Goal: Navigation & Orientation: Find specific page/section

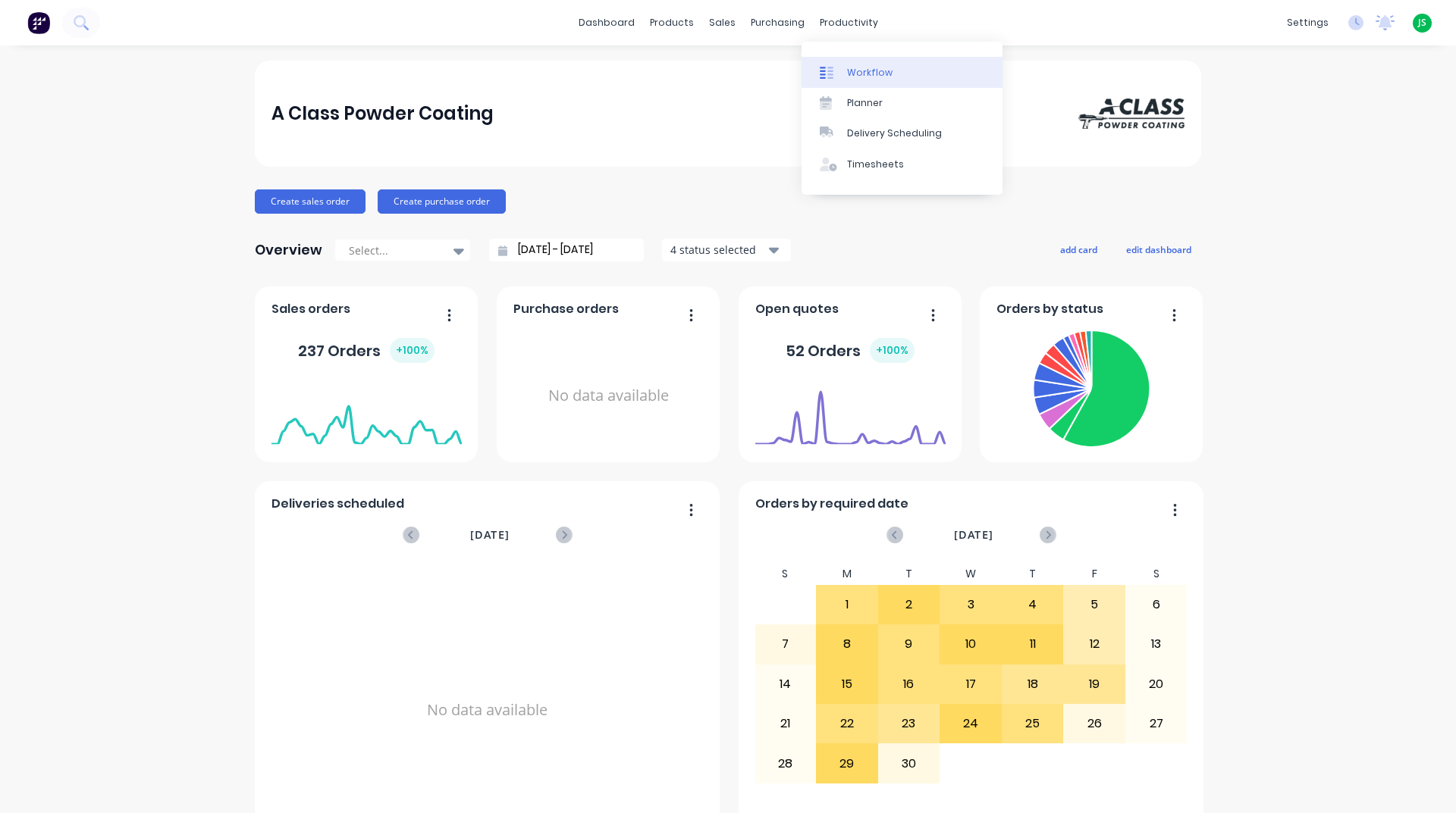
click at [859, 74] on div "Workflow" at bounding box center [869, 73] width 45 height 13
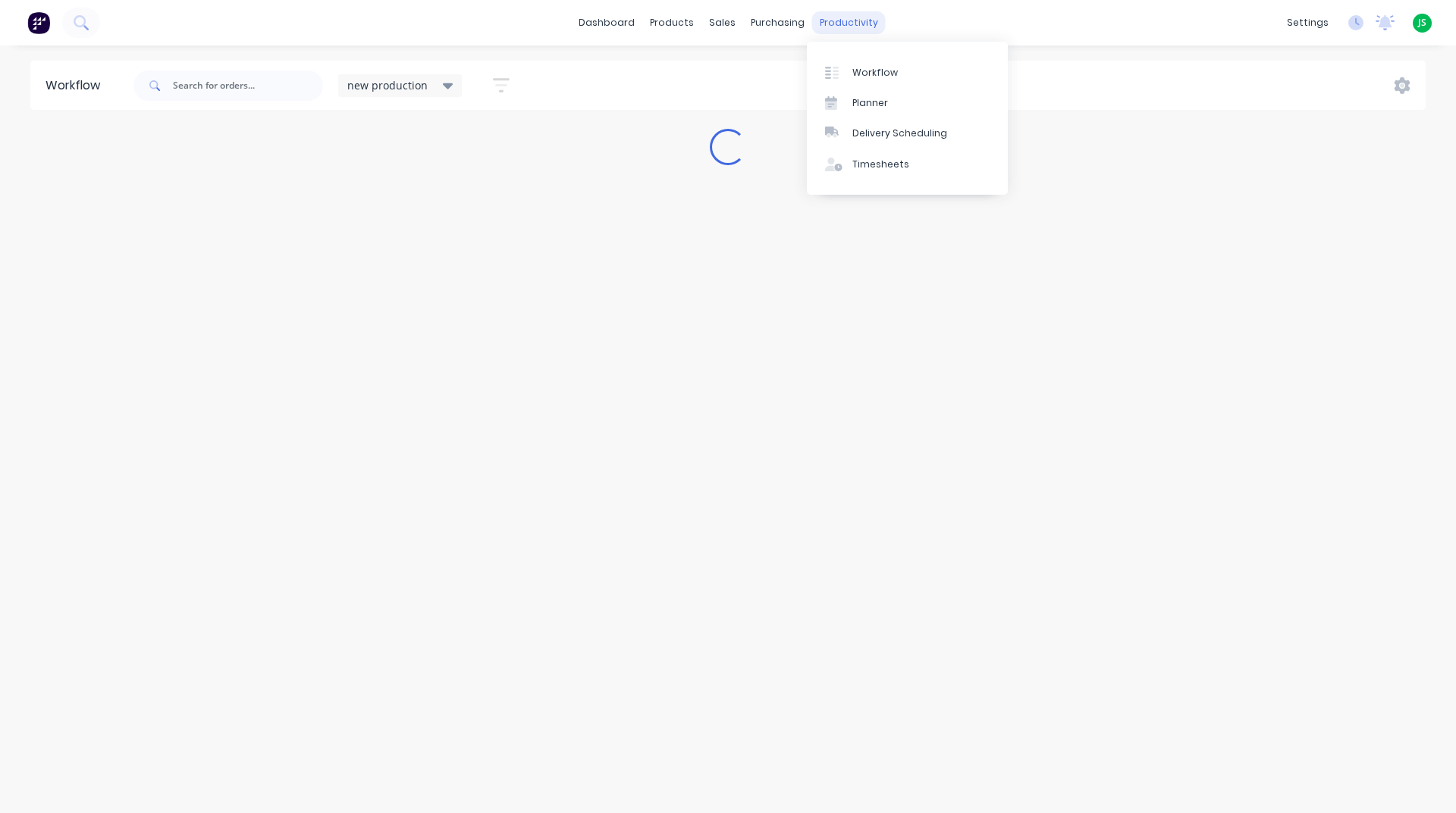
click at [849, 29] on div "productivity" at bounding box center [848, 23] width 73 height 23
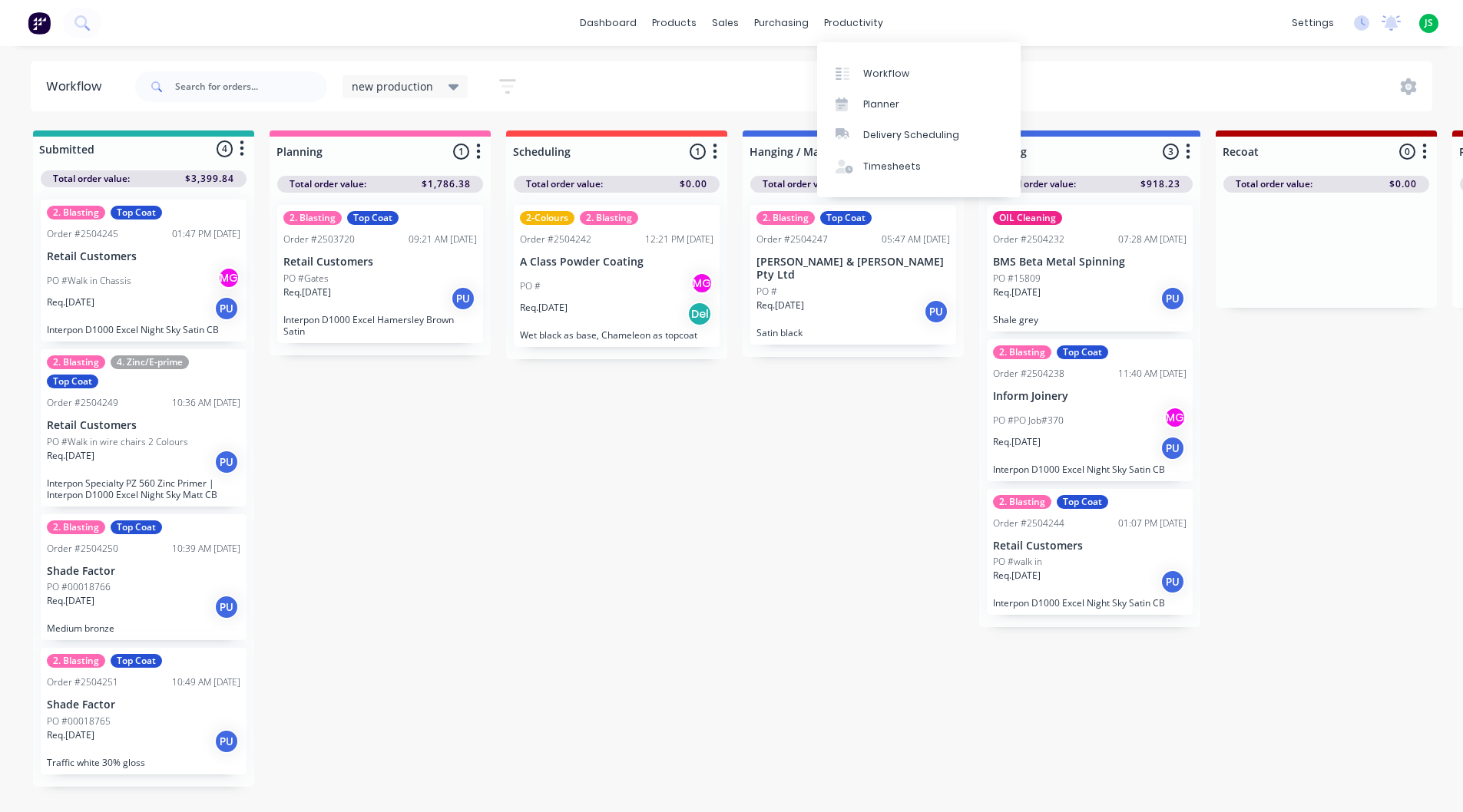
click at [897, 166] on div "Timesheets" at bounding box center [887, 166] width 57 height 13
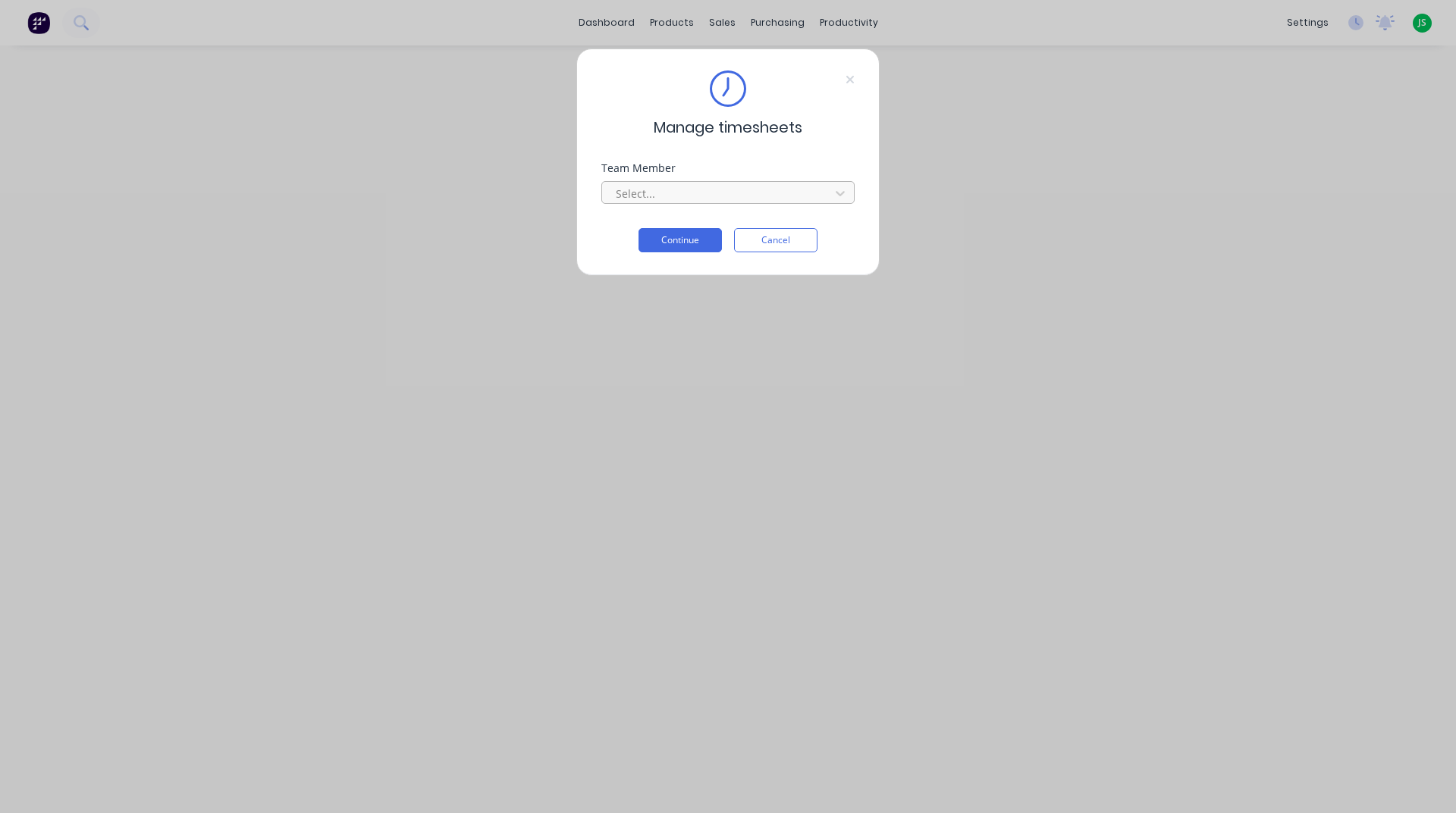
click at [786, 192] on div at bounding box center [718, 193] width 208 height 19
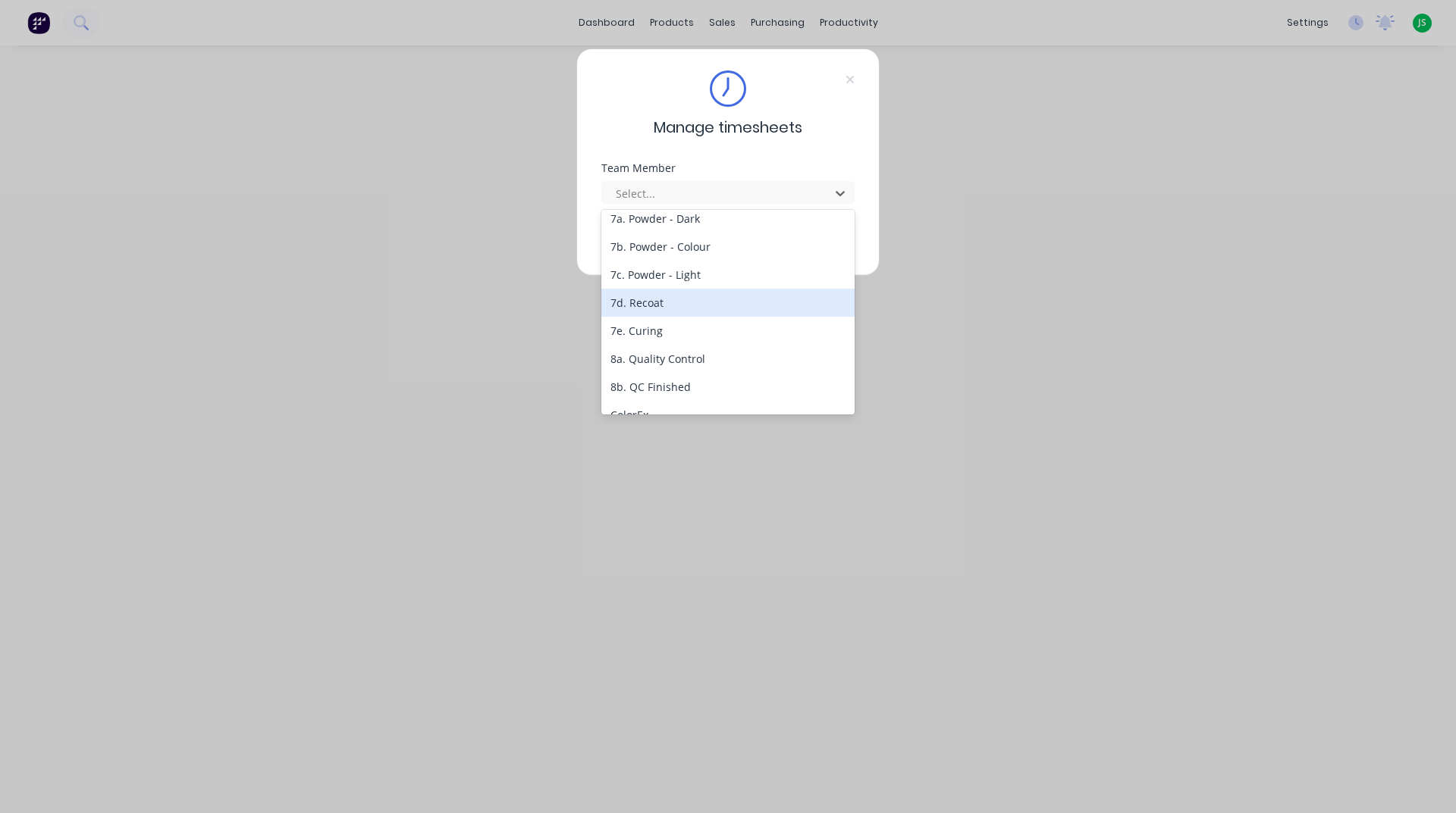
scroll to position [303, 0]
click at [656, 317] on div "7e. Curing" at bounding box center [728, 317] width 253 height 28
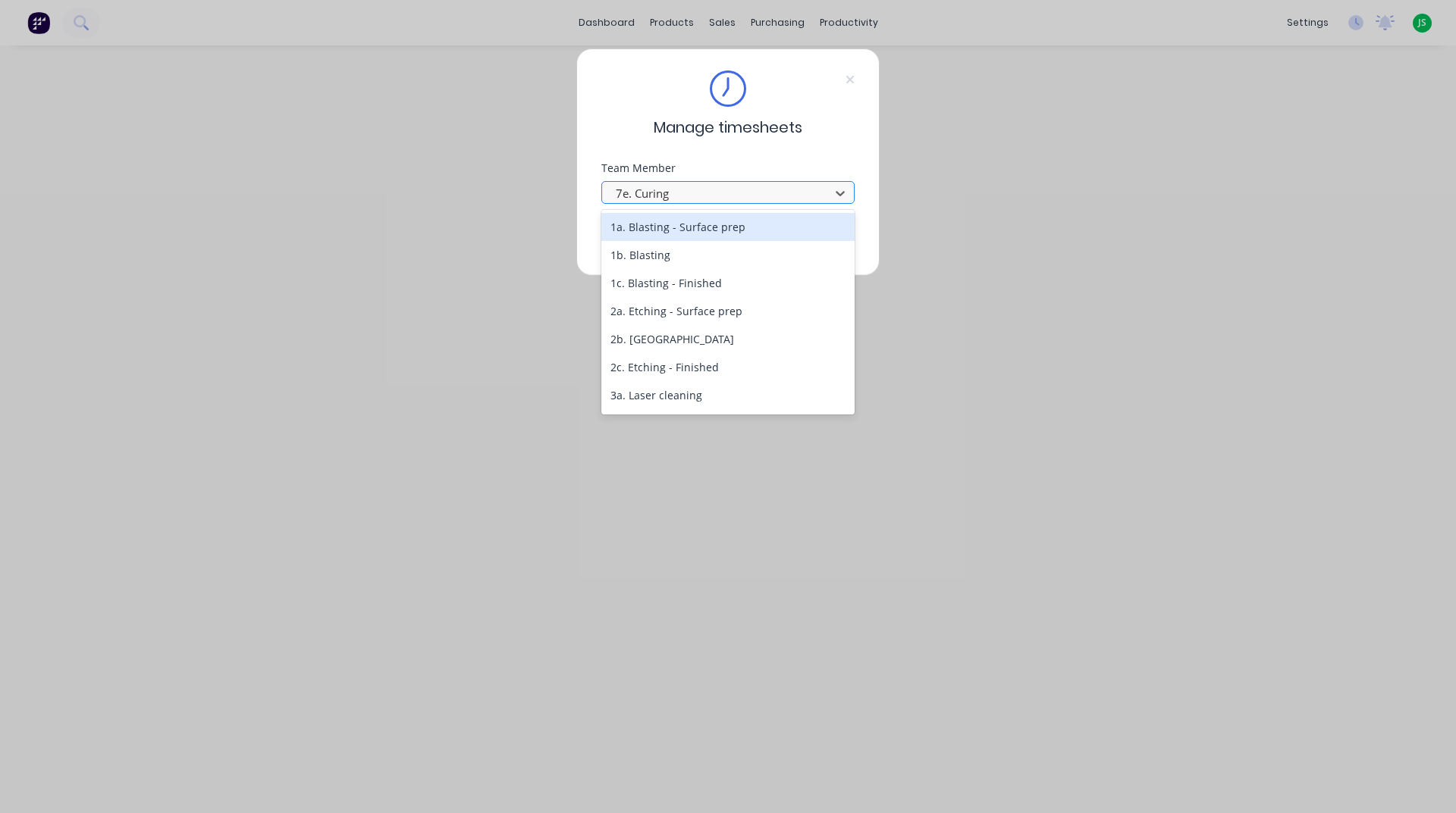
click at [699, 182] on div "7e. Curing" at bounding box center [718, 194] width 217 height 23
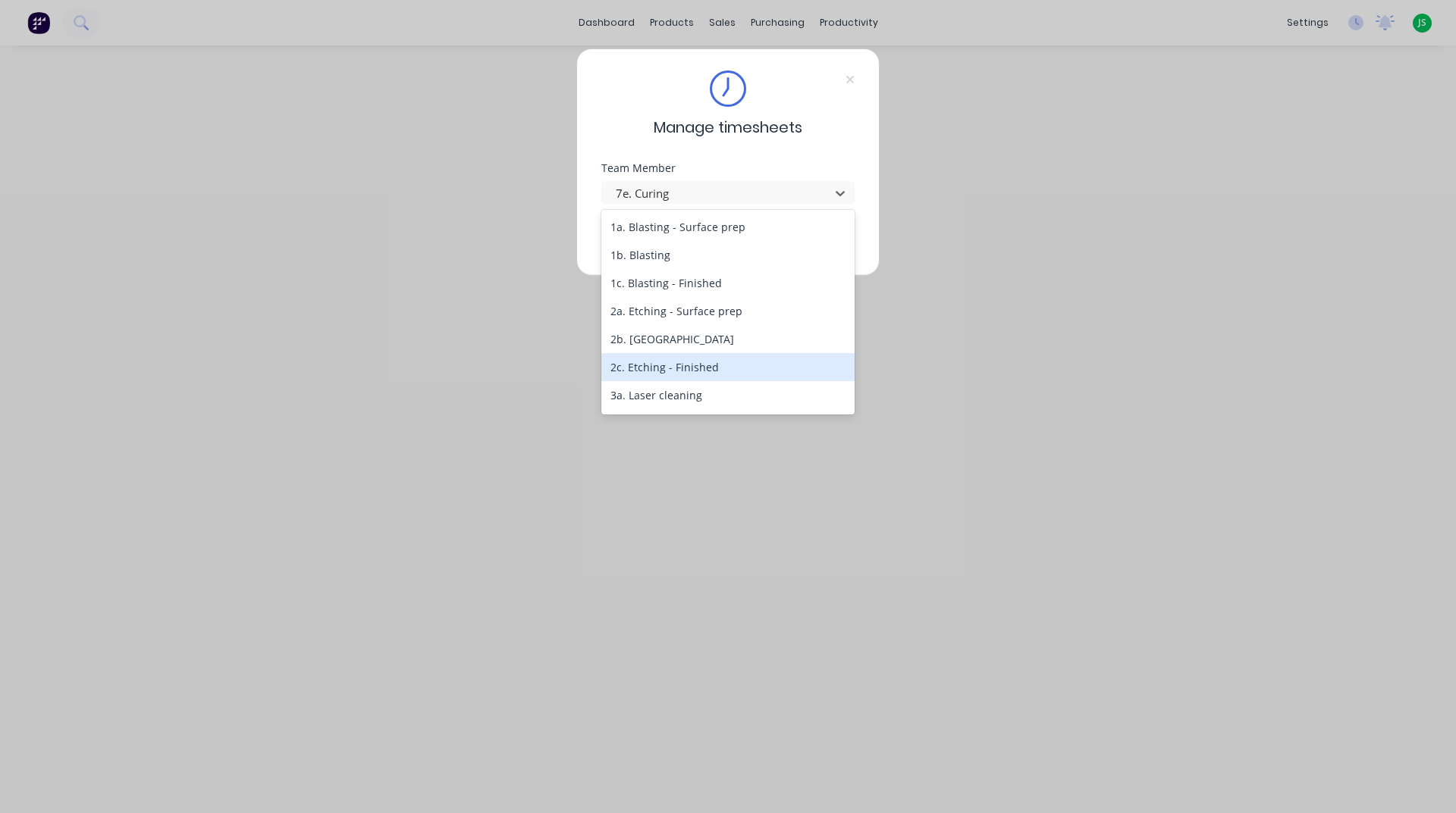
scroll to position [76, 0]
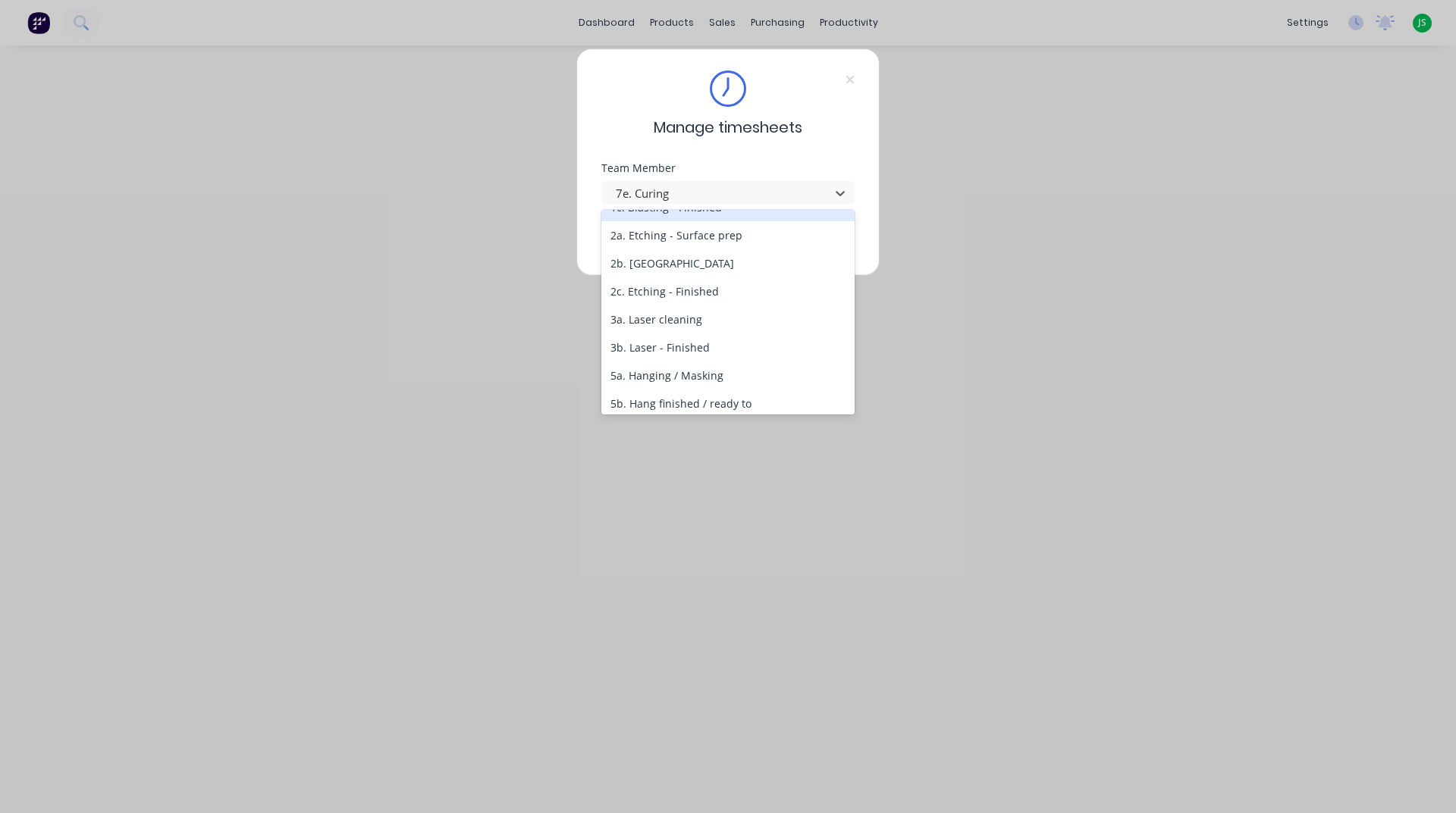
click at [755, 150] on div "Manage timesheets Team Member option 7e. Curing , selected. 25 results availabl…" at bounding box center [728, 162] width 304 height 227
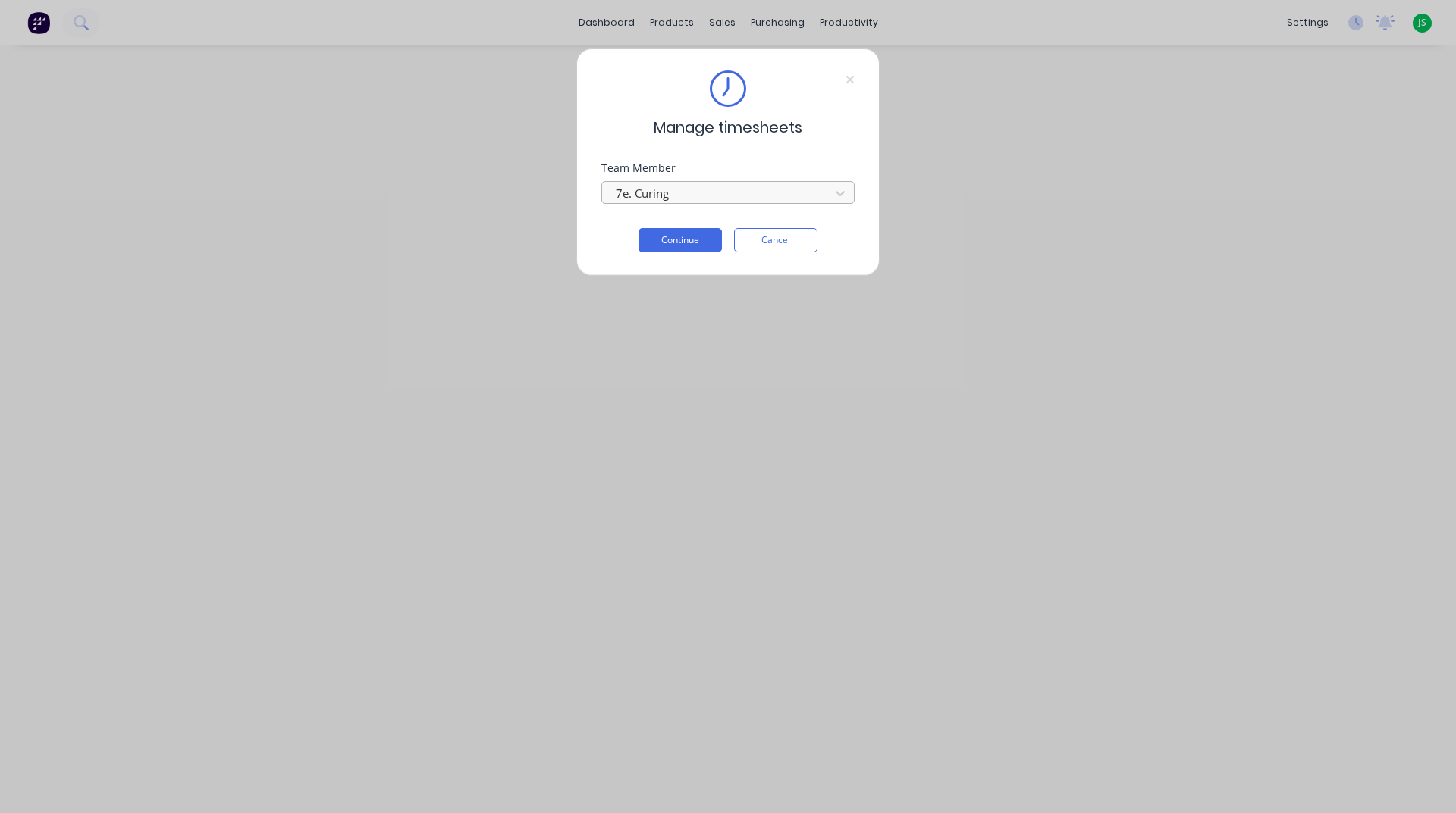
click at [775, 198] on div at bounding box center [718, 193] width 208 height 19
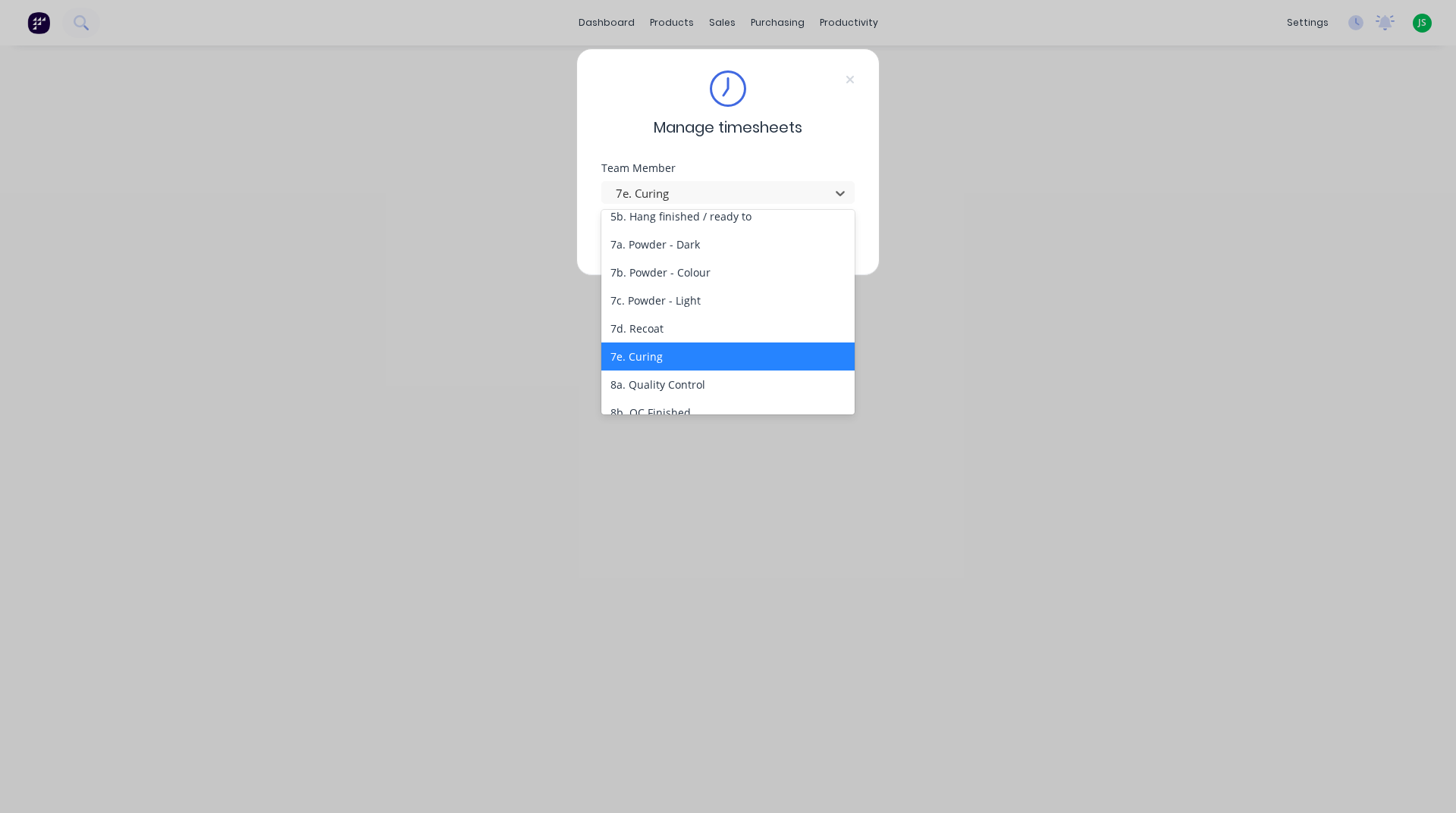
scroll to position [227, 0]
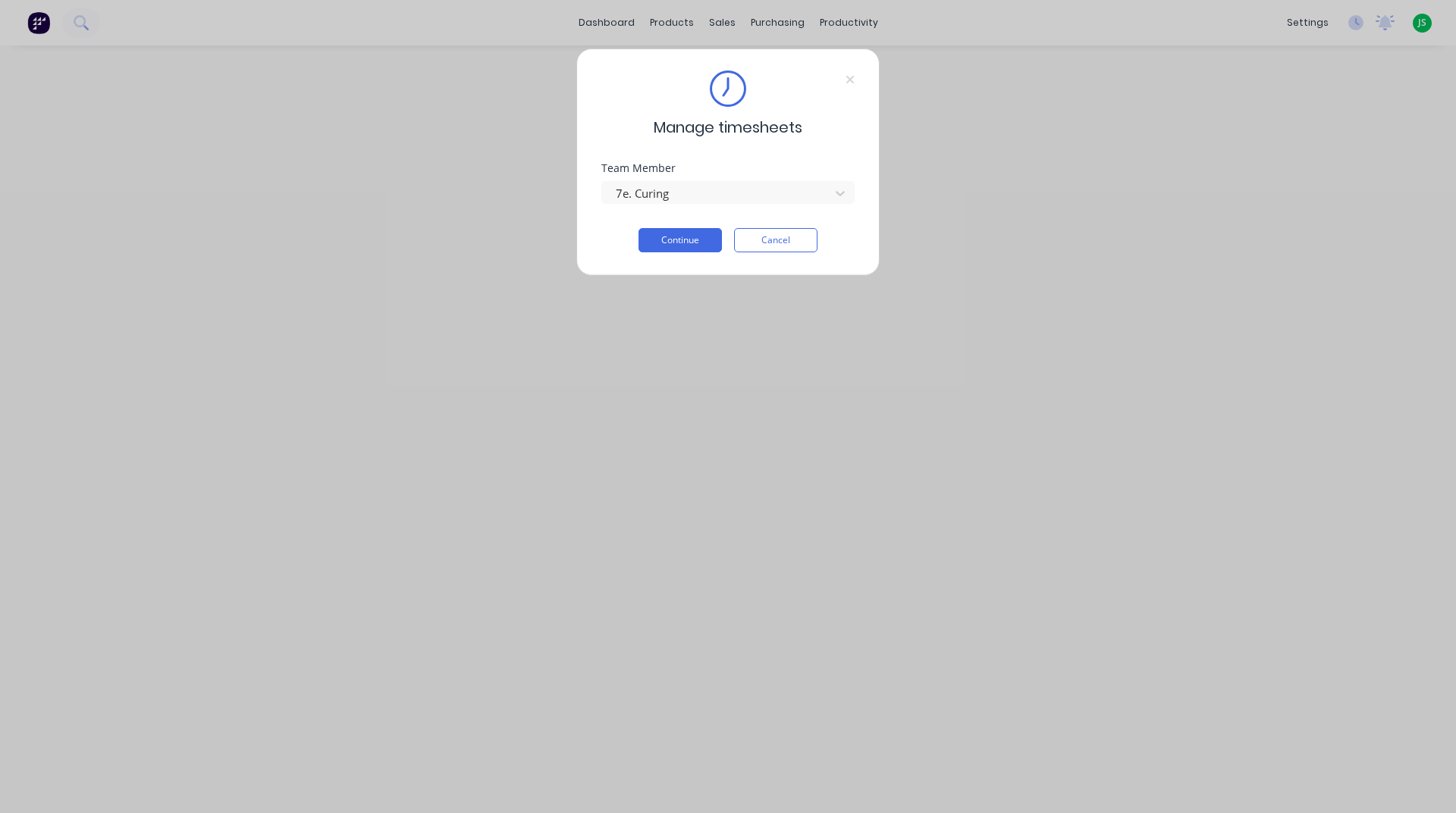
click at [813, 119] on div "Manage timesheets" at bounding box center [728, 104] width 253 height 68
click at [849, 76] on icon at bounding box center [850, 80] width 9 height 12
click at [766, 233] on button "Cancel" at bounding box center [775, 240] width 83 height 24
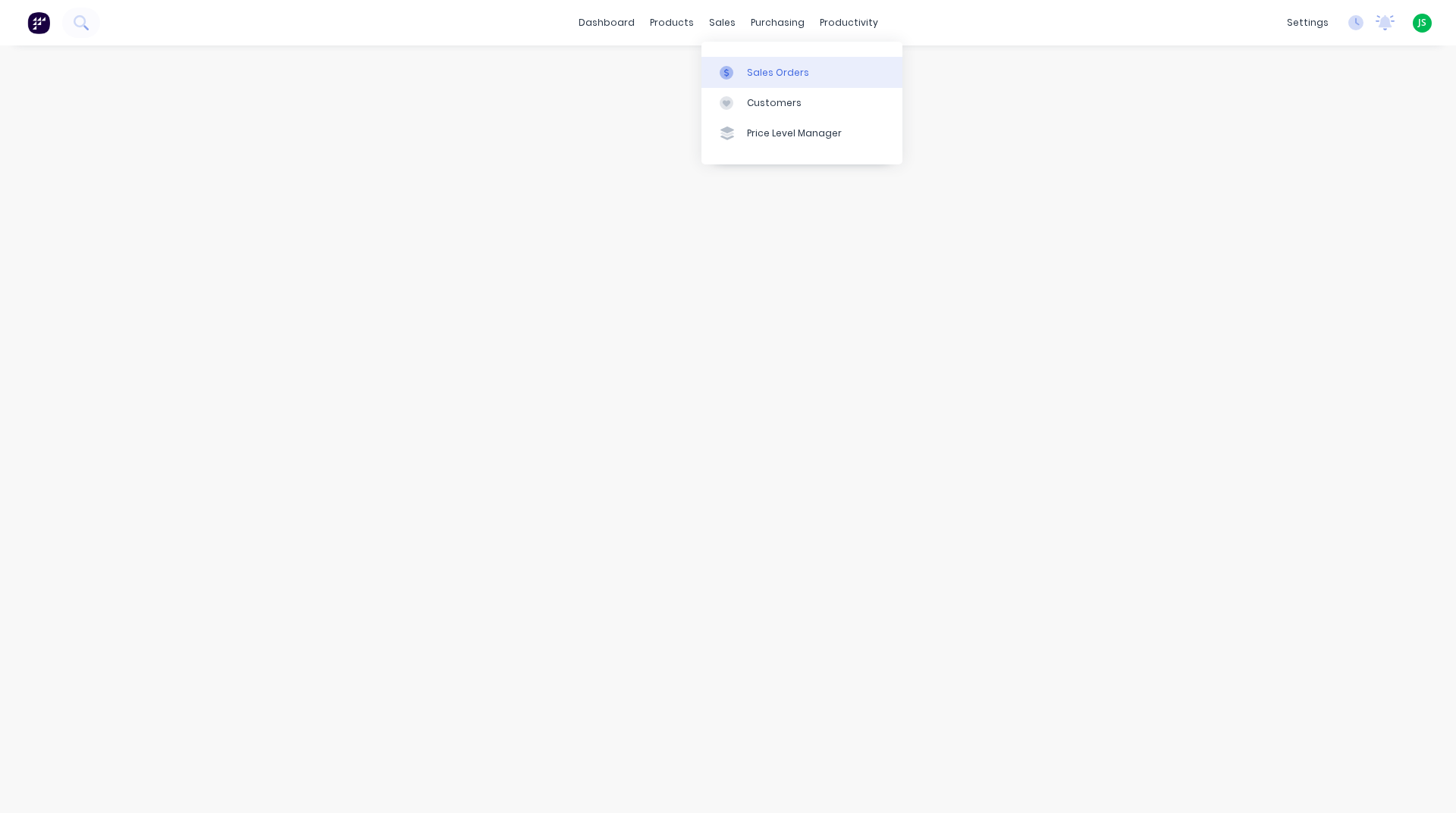
click at [737, 65] on link "Sales Orders" at bounding box center [801, 72] width 201 height 30
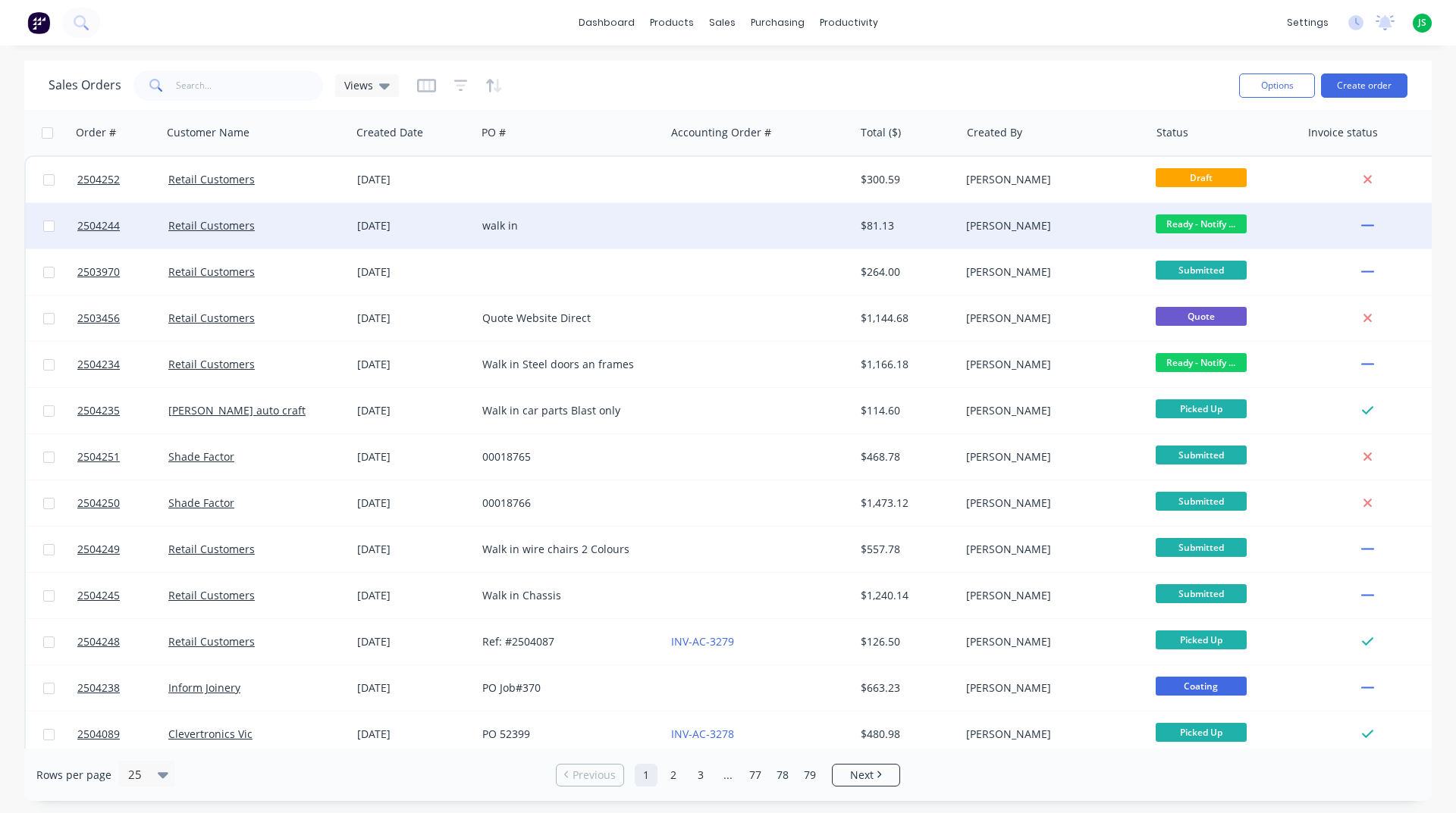
click at [544, 221] on div "walk in" at bounding box center [566, 226] width 168 height 15
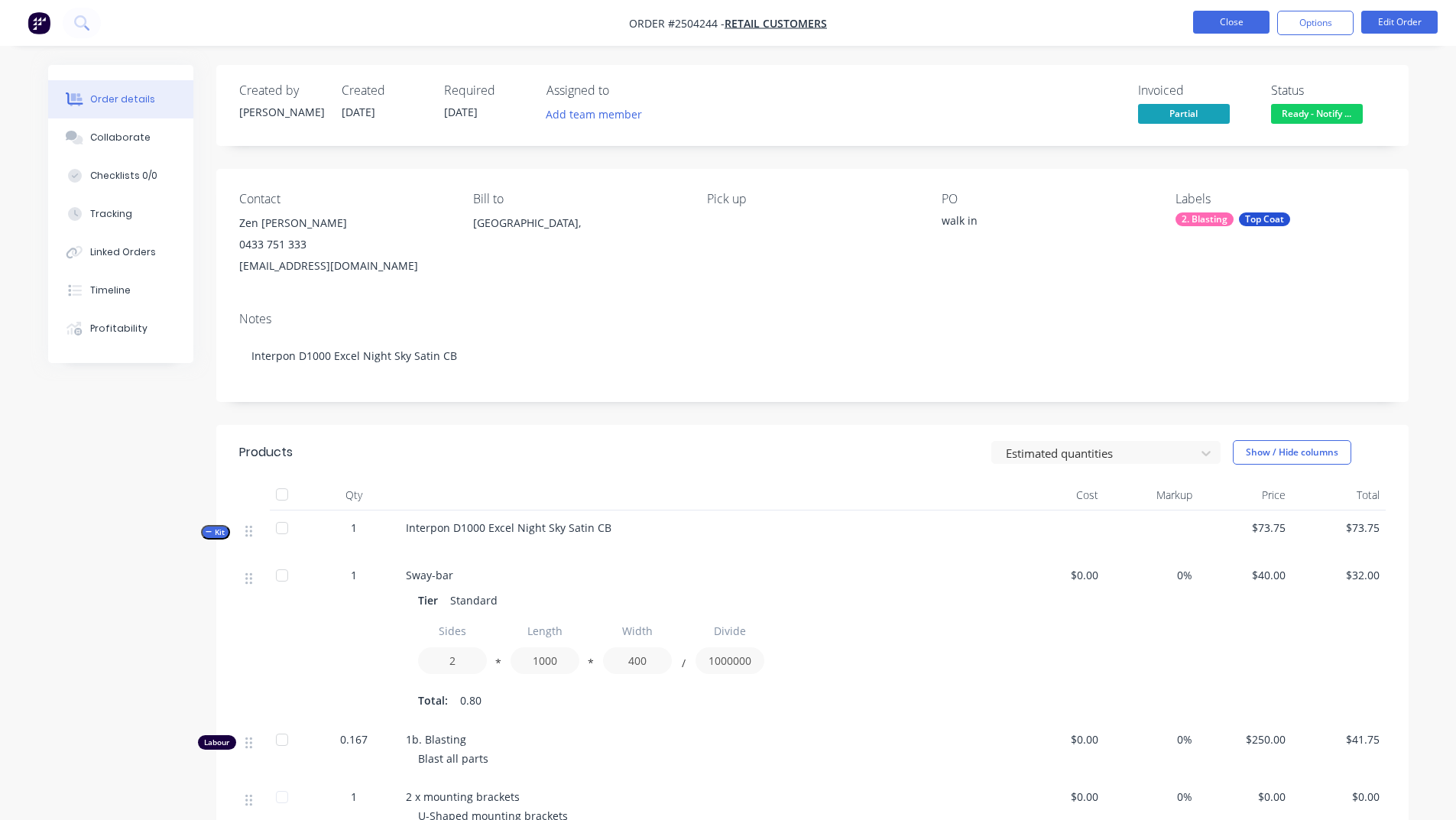
click at [1215, 20] on button "Close" at bounding box center [1231, 22] width 77 height 23
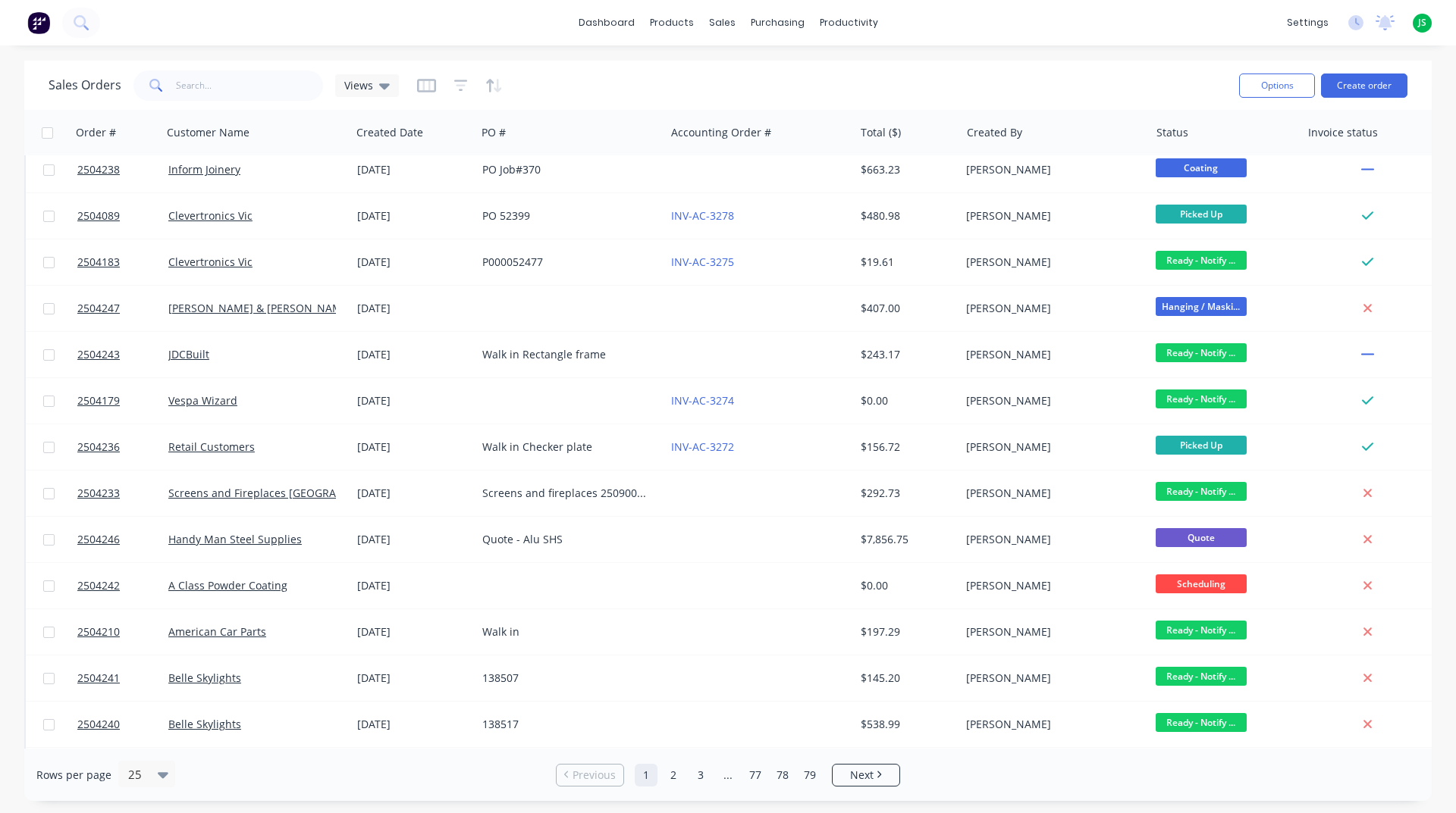
scroll to position [531, 0]
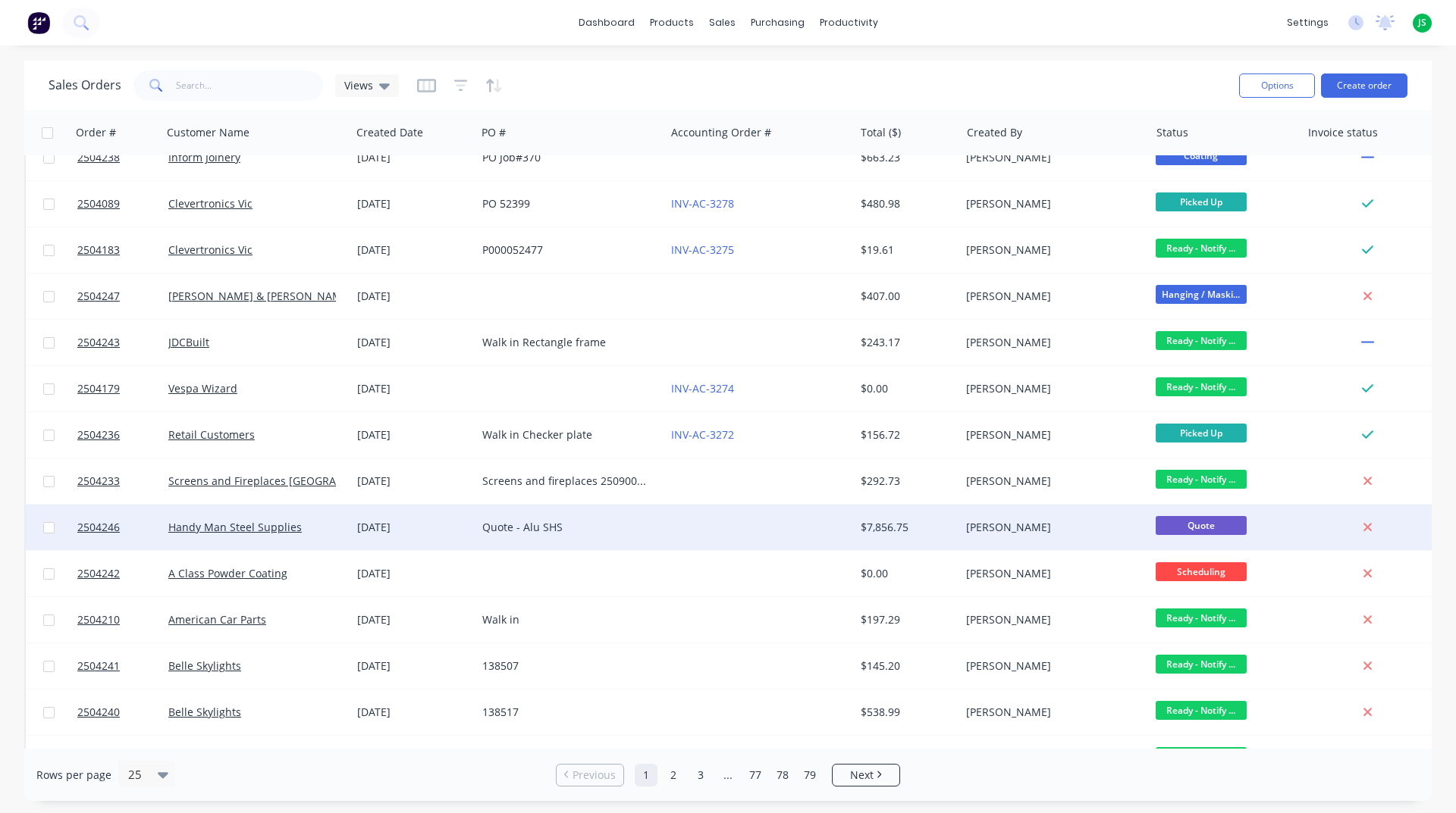
click at [664, 512] on div "Quote - Alu SHS" at bounding box center [570, 527] width 189 height 45
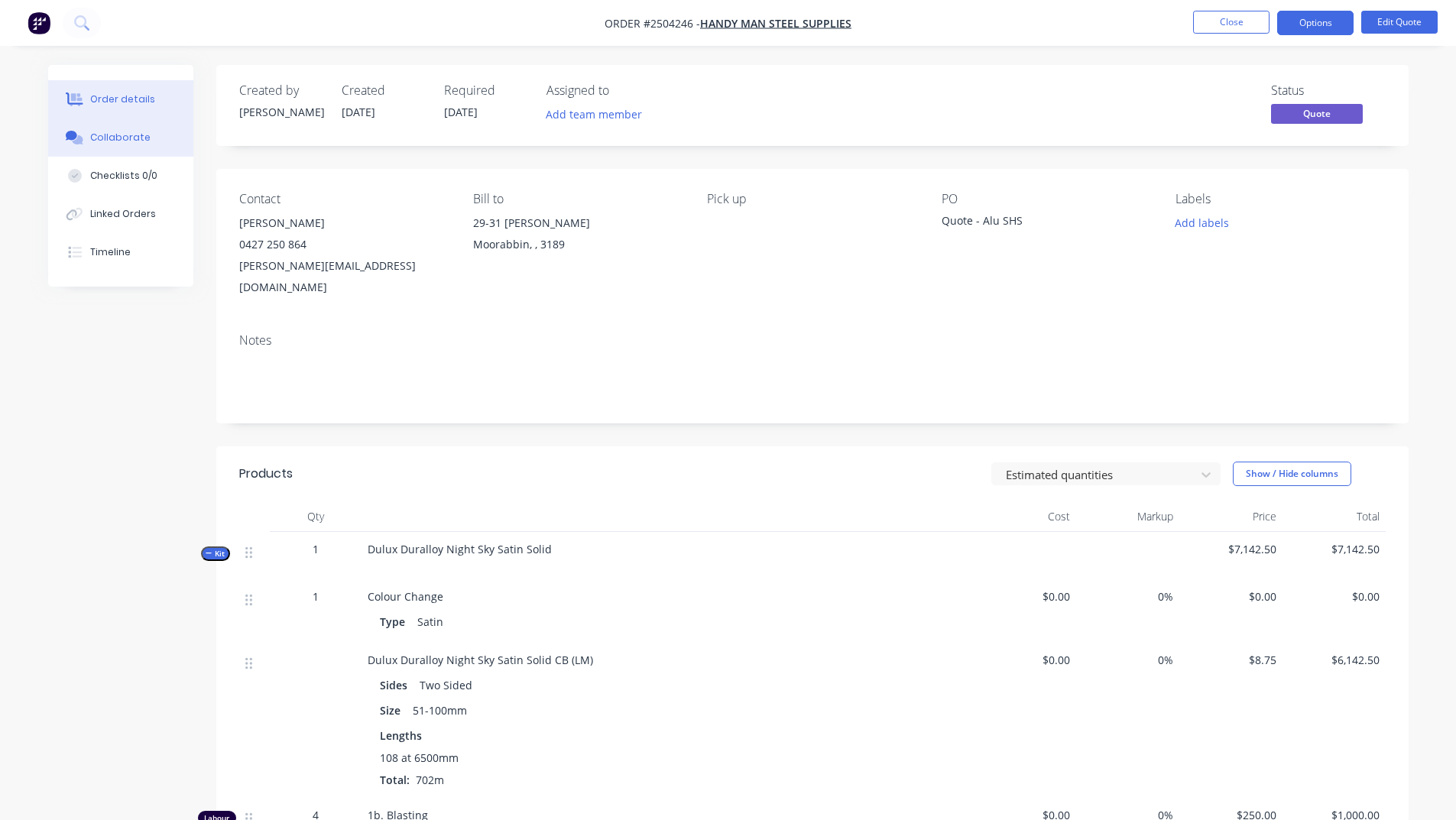
click at [135, 133] on div "Collaborate" at bounding box center [120, 137] width 61 height 13
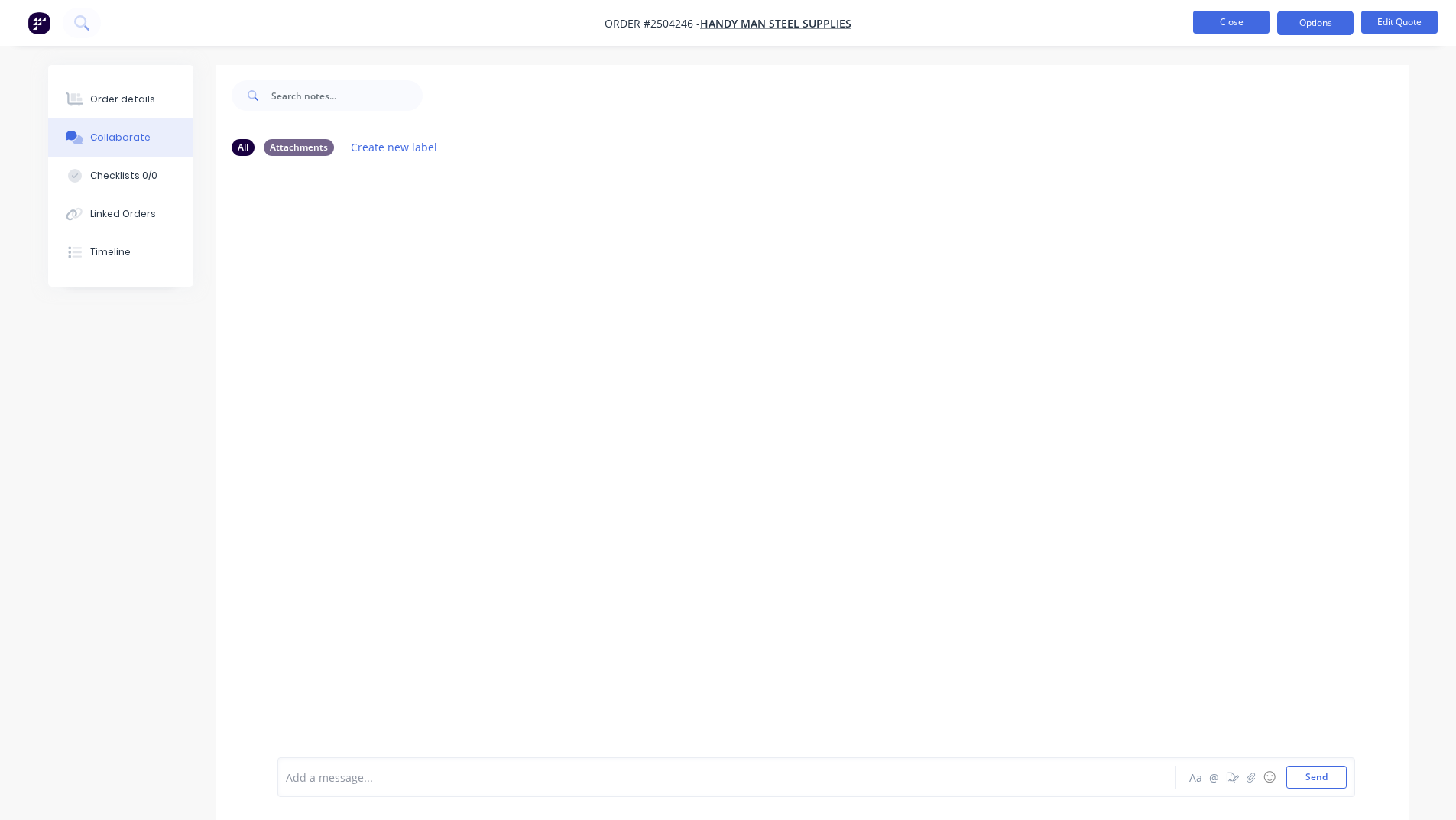
click at [1231, 18] on button "Close" at bounding box center [1231, 22] width 77 height 23
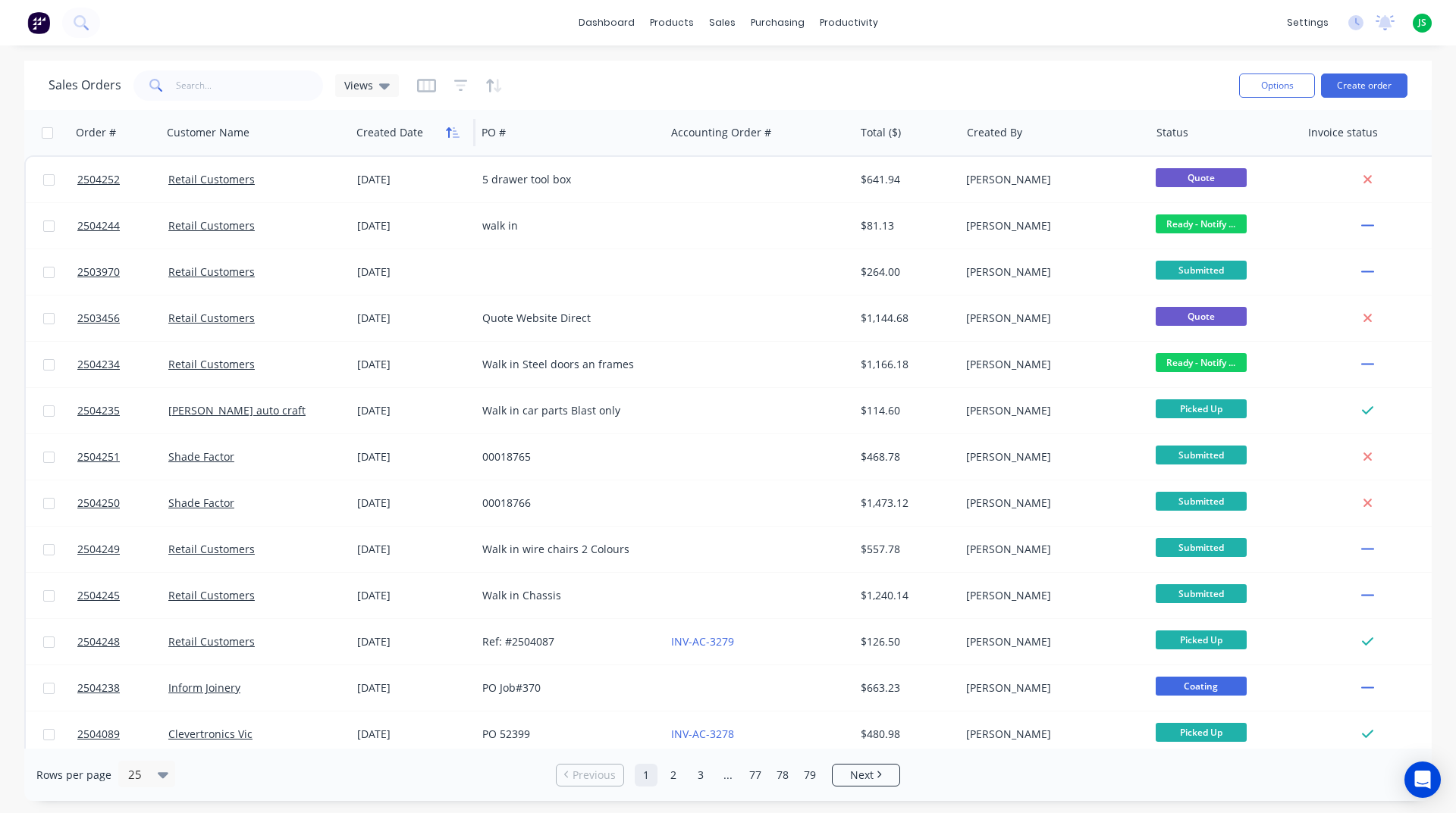
click at [446, 130] on icon "button" at bounding box center [452, 133] width 13 height 12
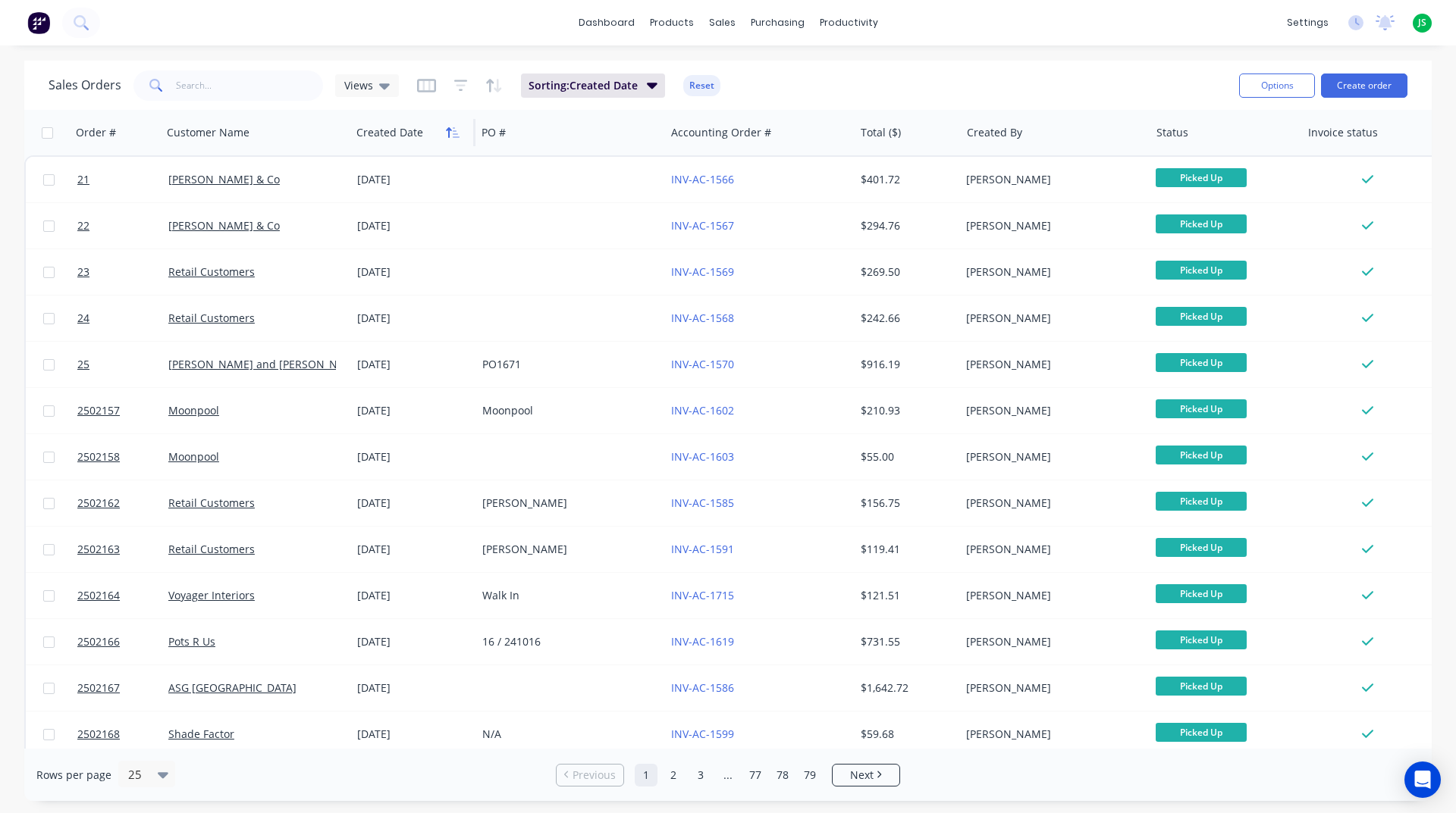
click at [446, 129] on icon "button" at bounding box center [449, 133] width 5 height 11
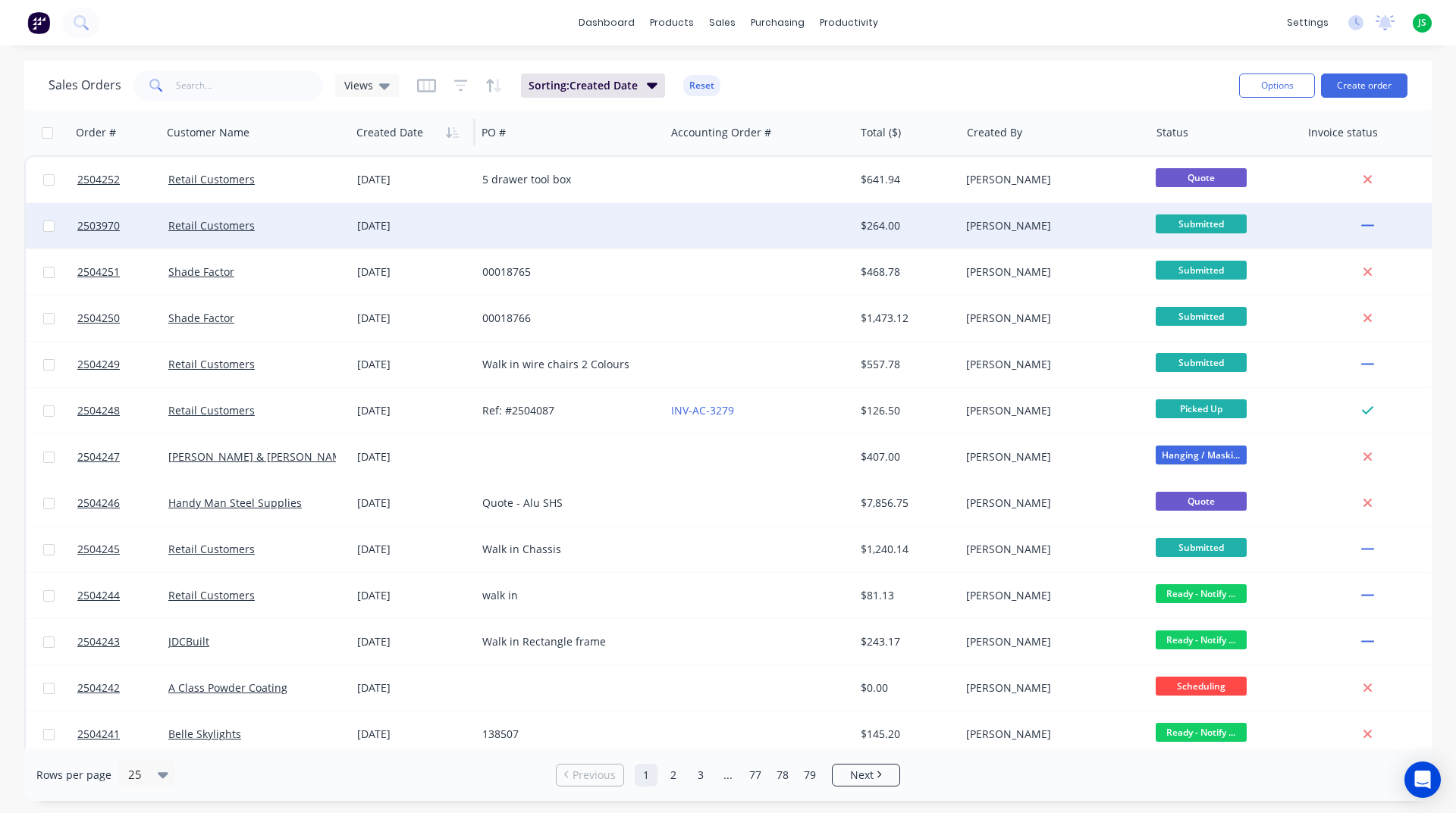
click at [468, 212] on div "[DATE]" at bounding box center [413, 226] width 125 height 45
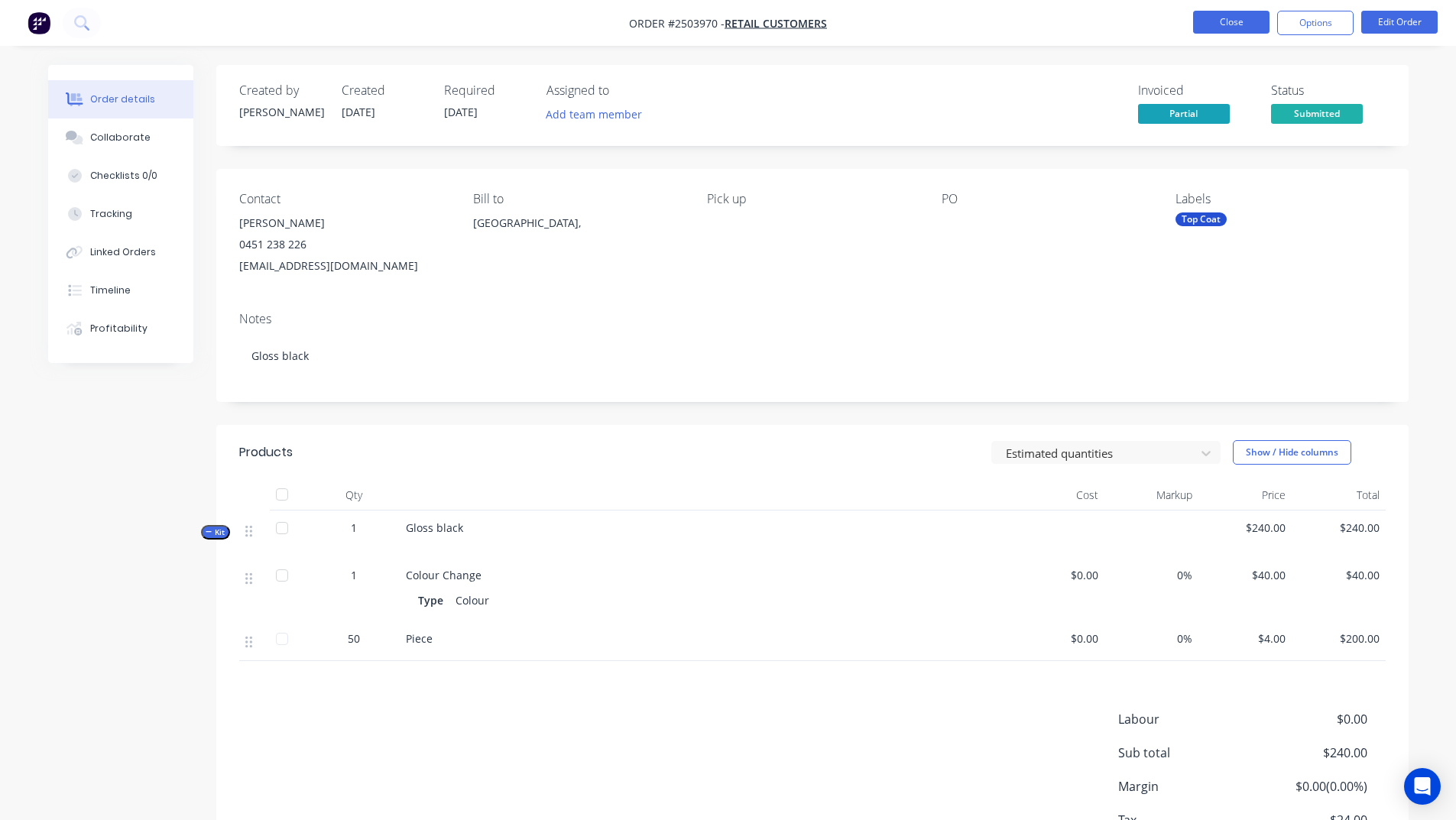
click at [1206, 19] on button "Close" at bounding box center [1231, 22] width 77 height 23
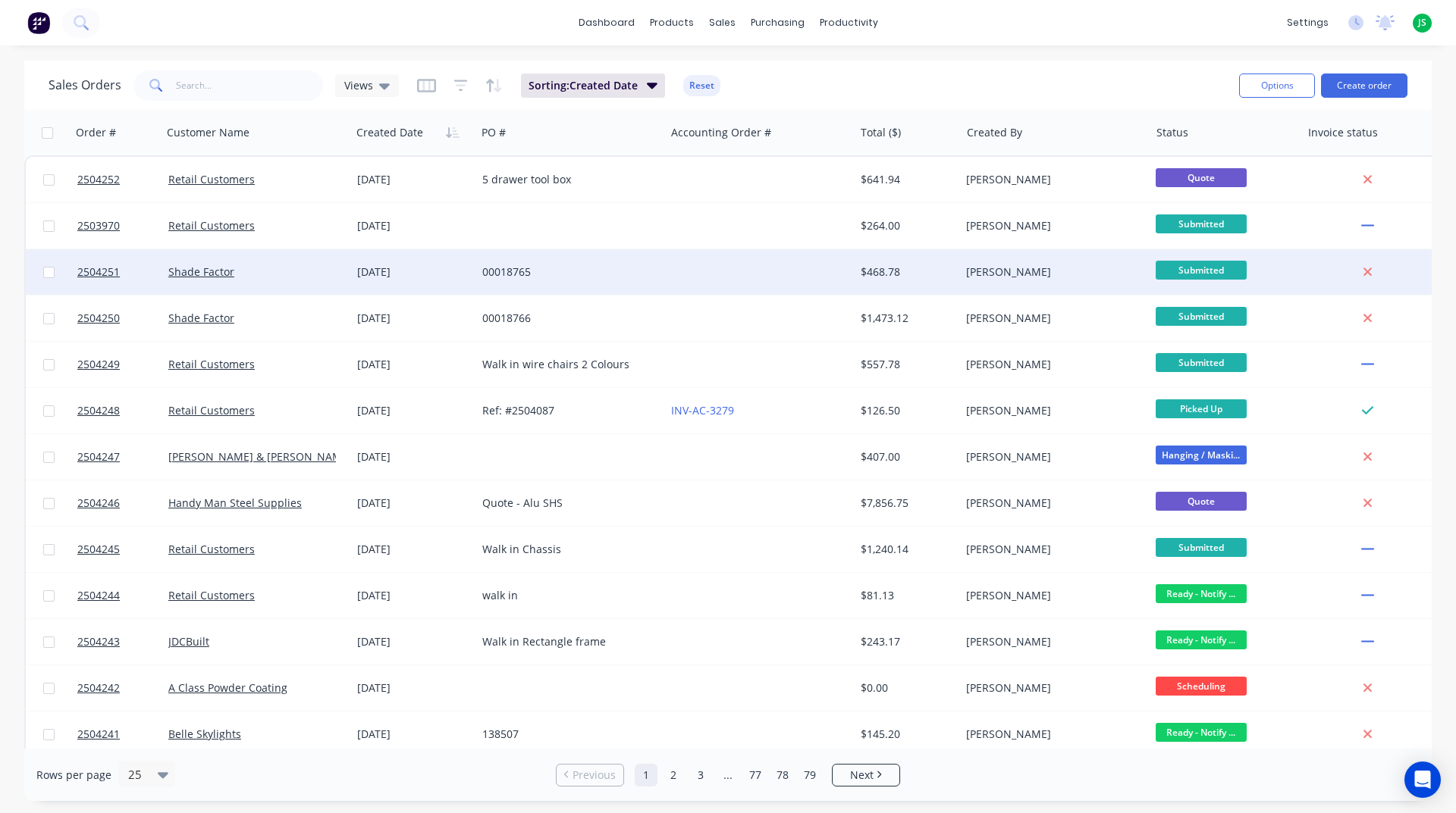
click at [619, 267] on div "00018765" at bounding box center [566, 272] width 168 height 15
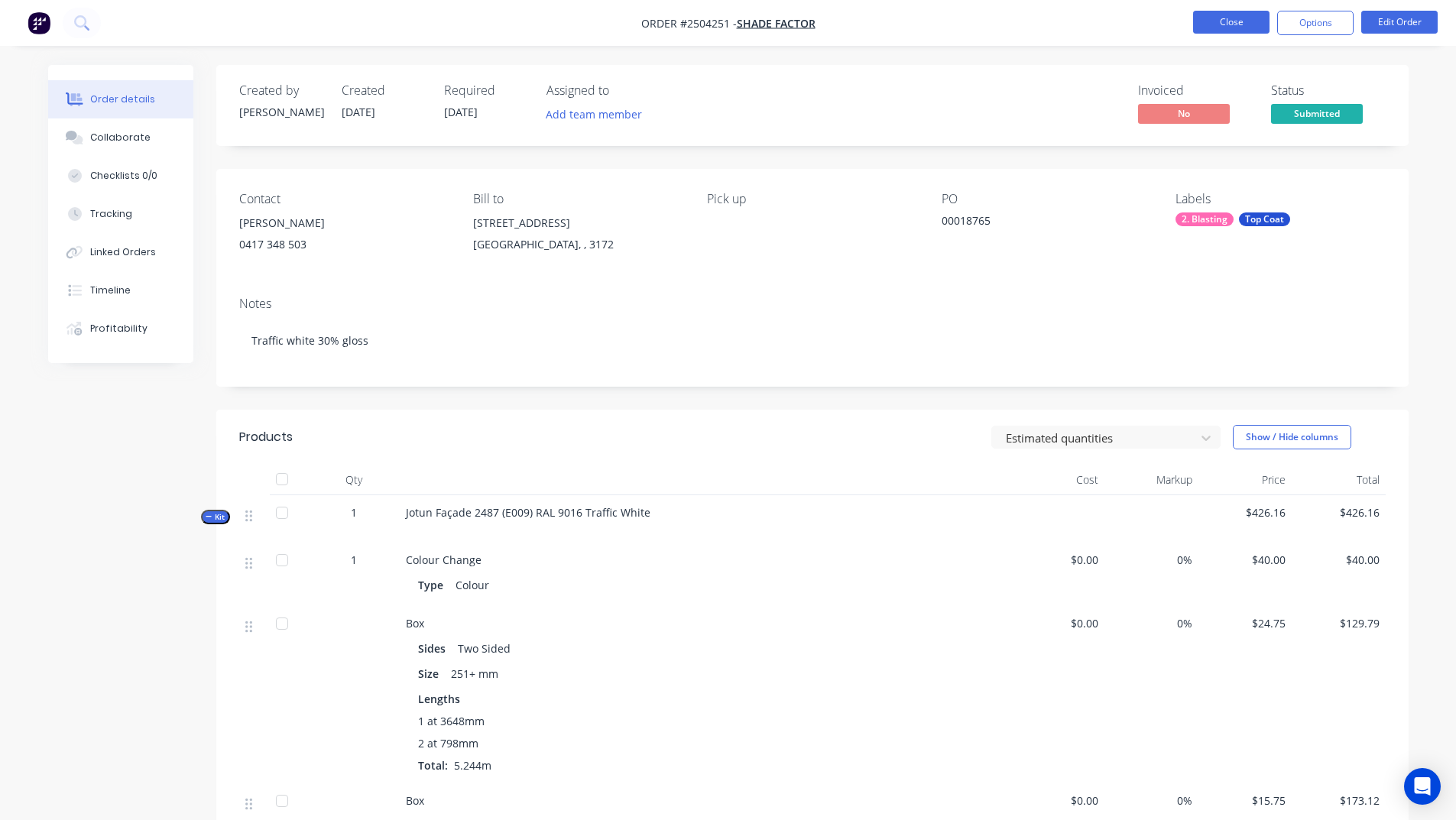
click at [1216, 21] on button "Close" at bounding box center [1231, 22] width 77 height 23
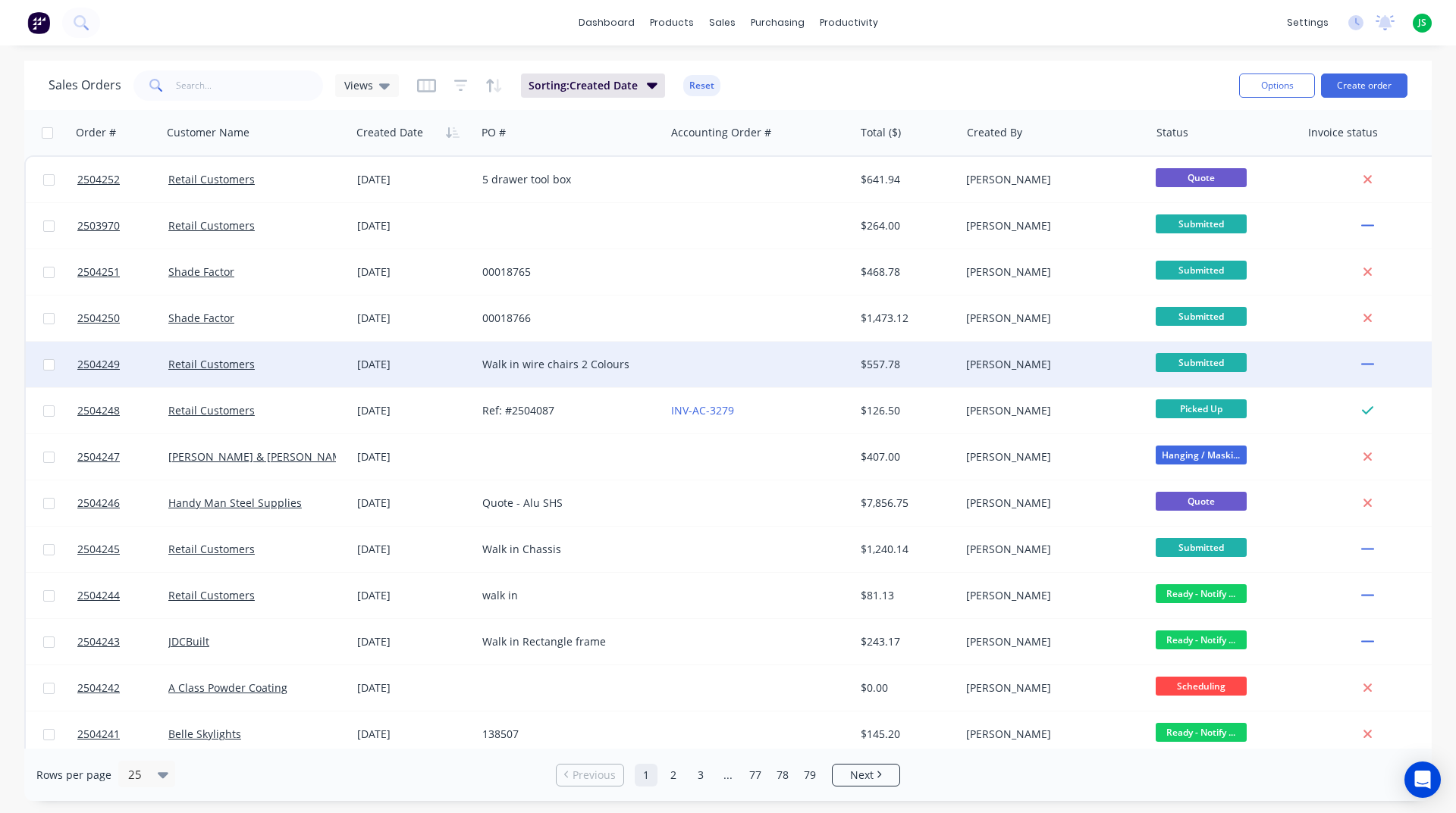
click at [623, 355] on div "Walk in wire chairs 2 Colours" at bounding box center [570, 364] width 189 height 45
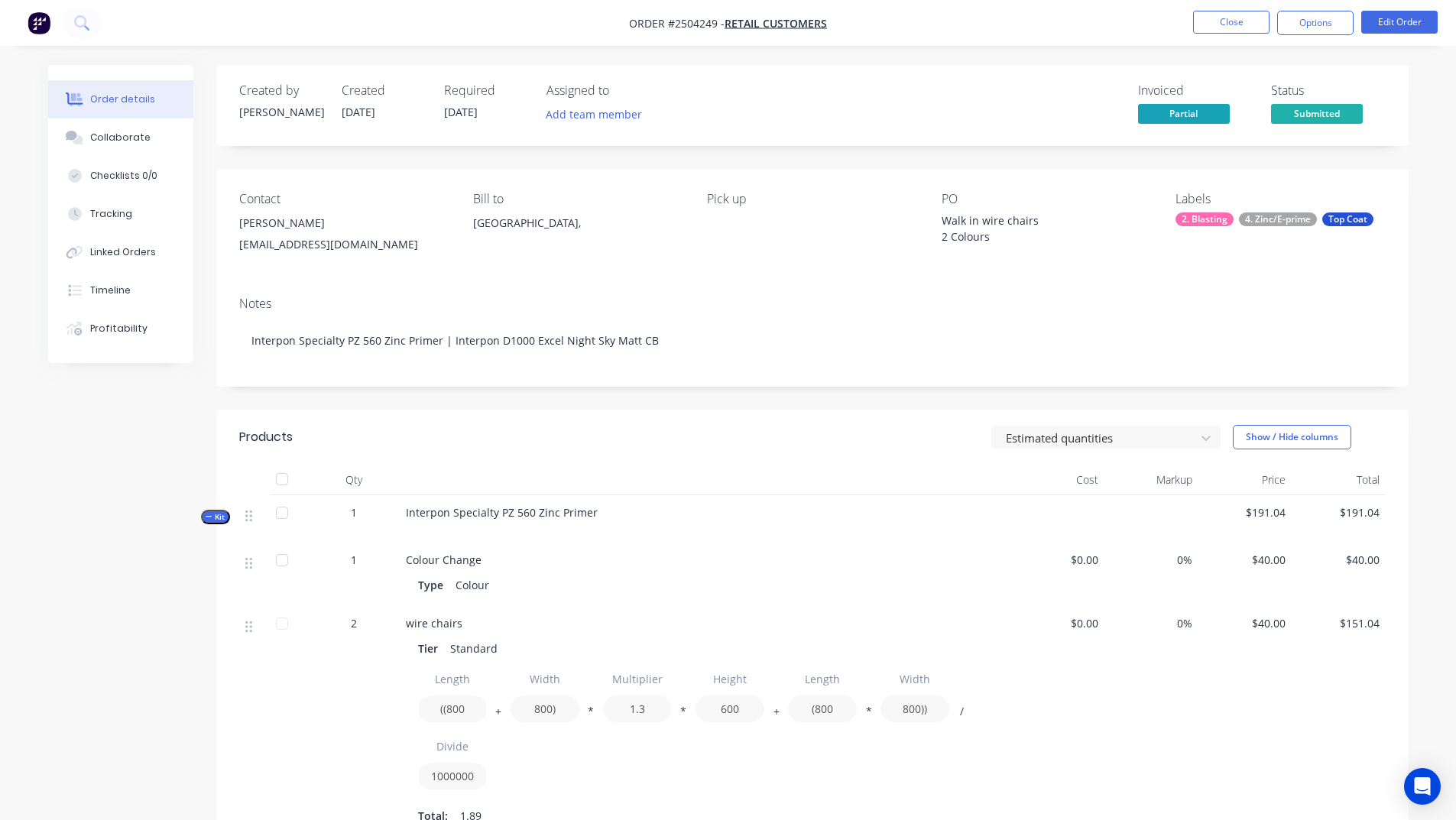
click at [1247, 35] on nav "Order #2504249 - Retail Customers Close Options Edit Order" at bounding box center [728, 22] width 1456 height 46
click at [1217, 13] on button "Close" at bounding box center [1231, 22] width 77 height 23
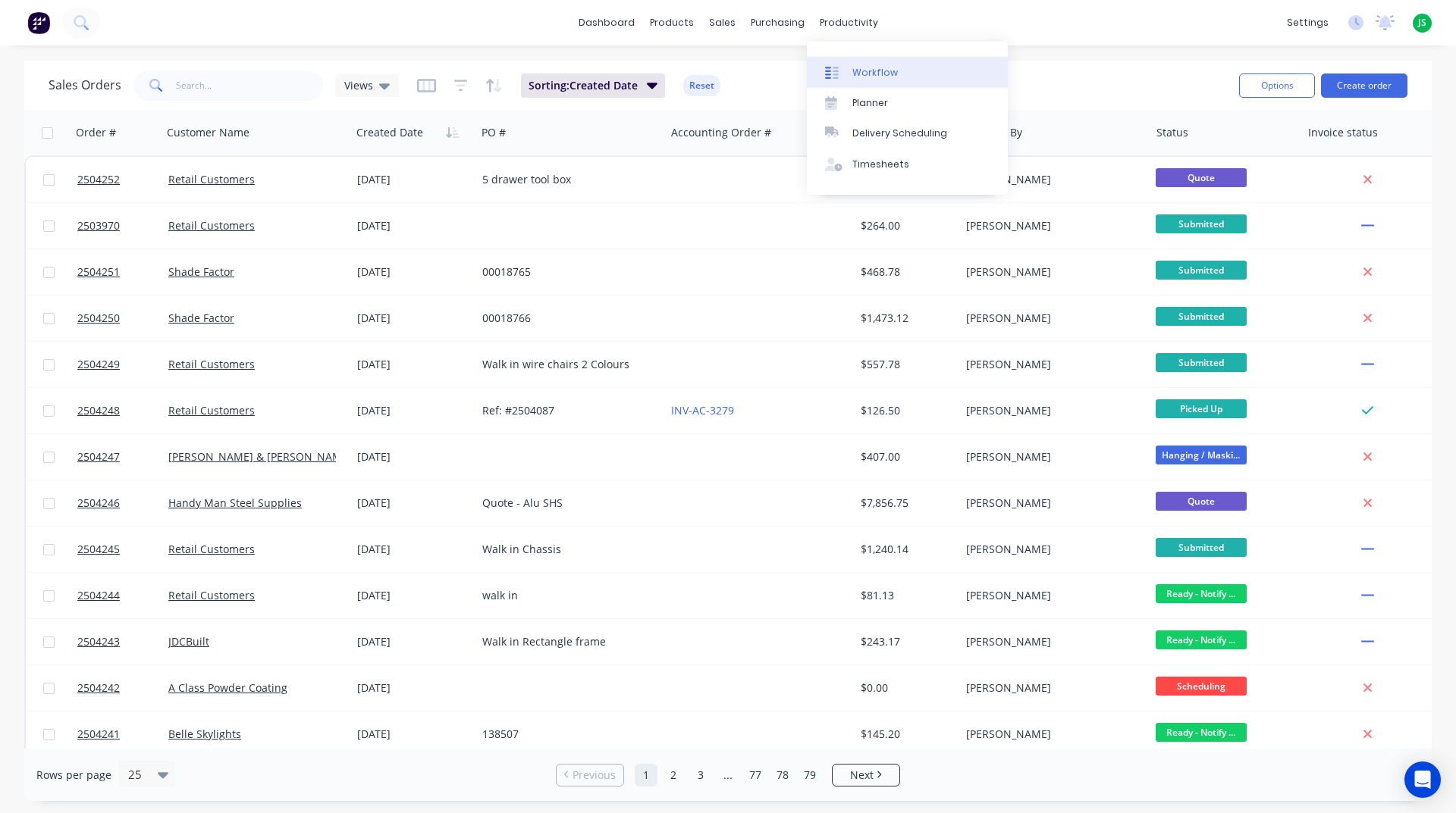
click at [867, 70] on div "Workflow" at bounding box center [874, 73] width 45 height 13
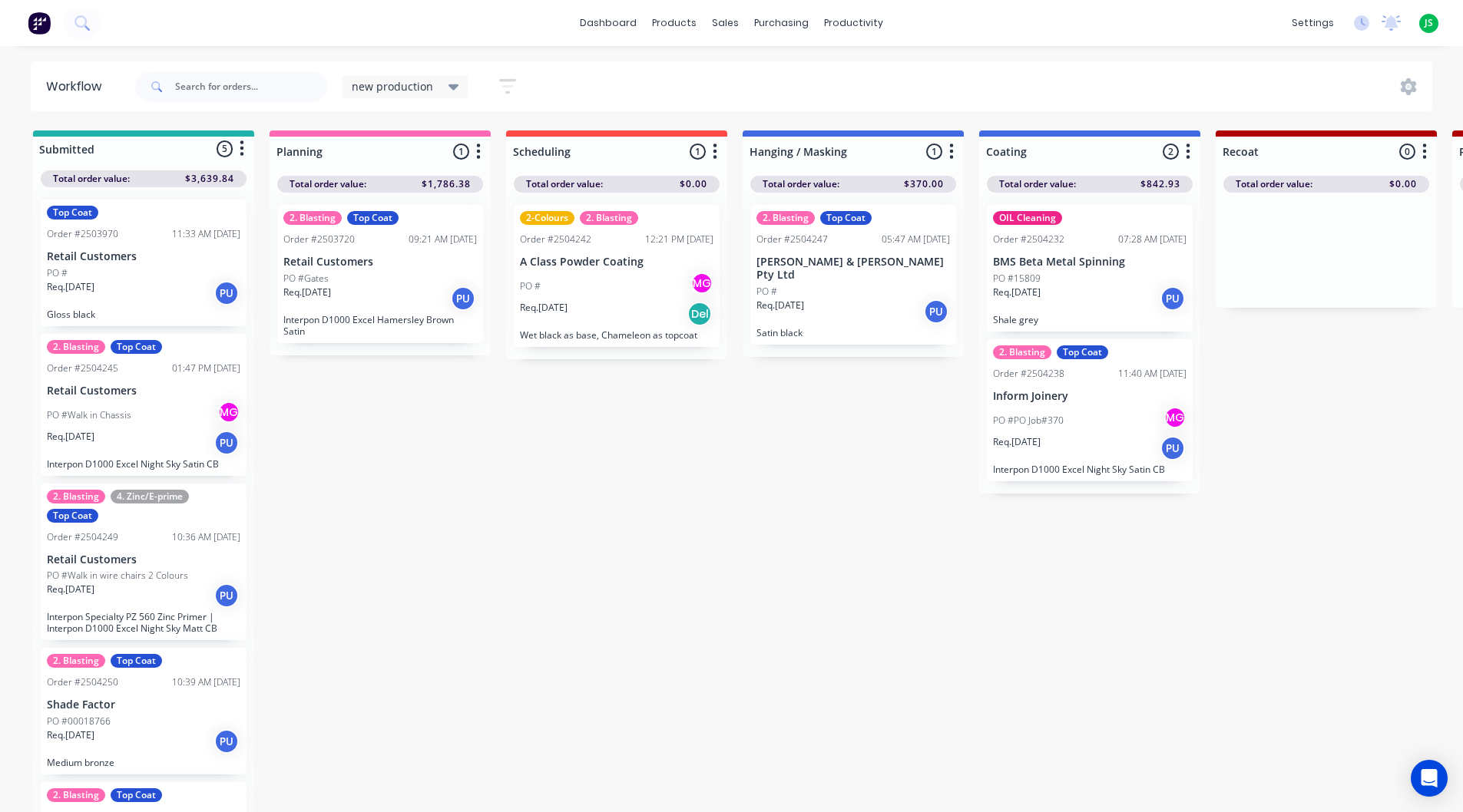
click at [122, 296] on div "Req. 29/08/25 PU" at bounding box center [143, 293] width 194 height 26
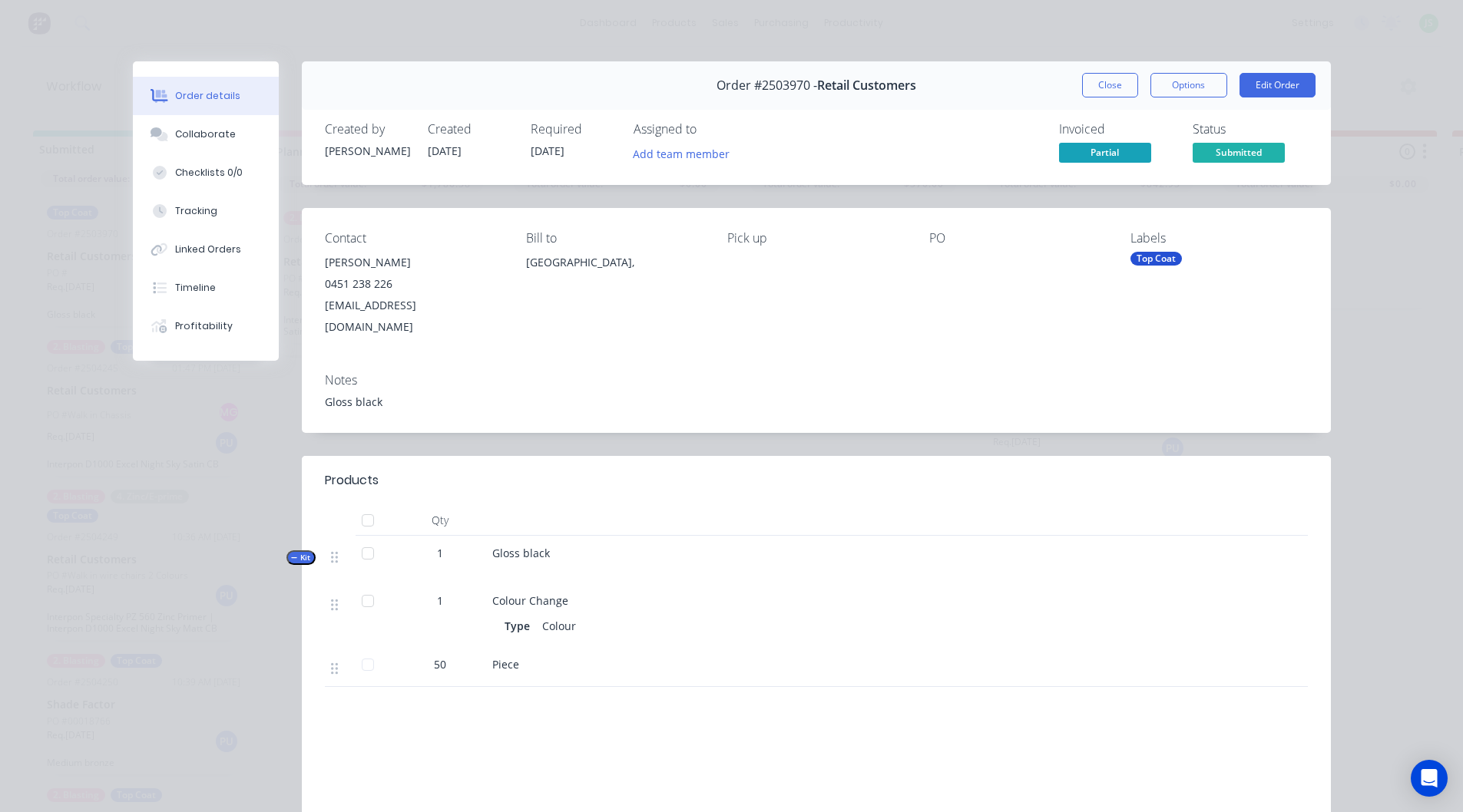
drag, startPoint x: 1119, startPoint y: 82, endPoint x: 1105, endPoint y: 102, distance: 24.4
click at [1119, 82] on button "Close" at bounding box center [1110, 84] width 56 height 24
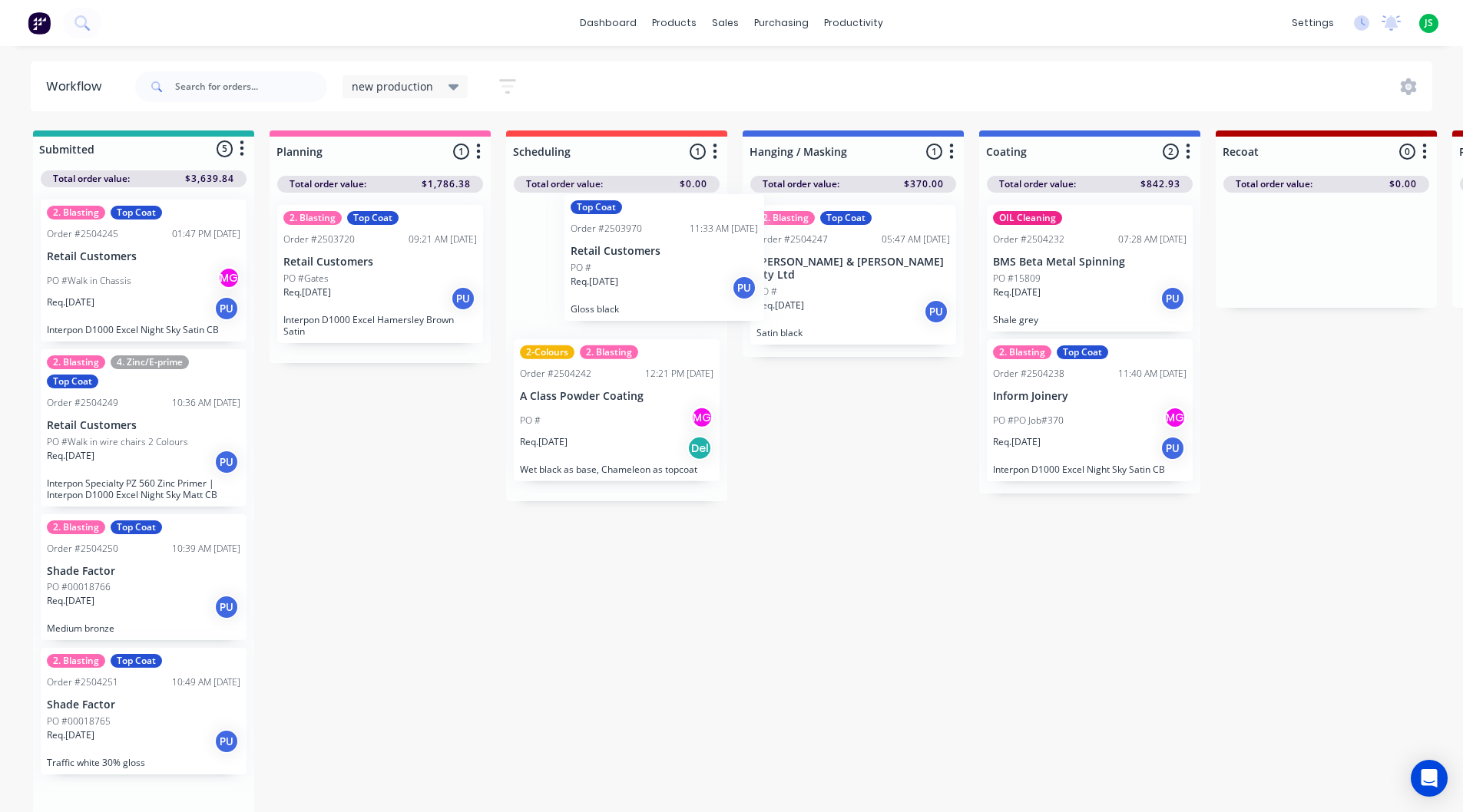
drag, startPoint x: 129, startPoint y: 288, endPoint x: 843, endPoint y: 272, distance: 714.2
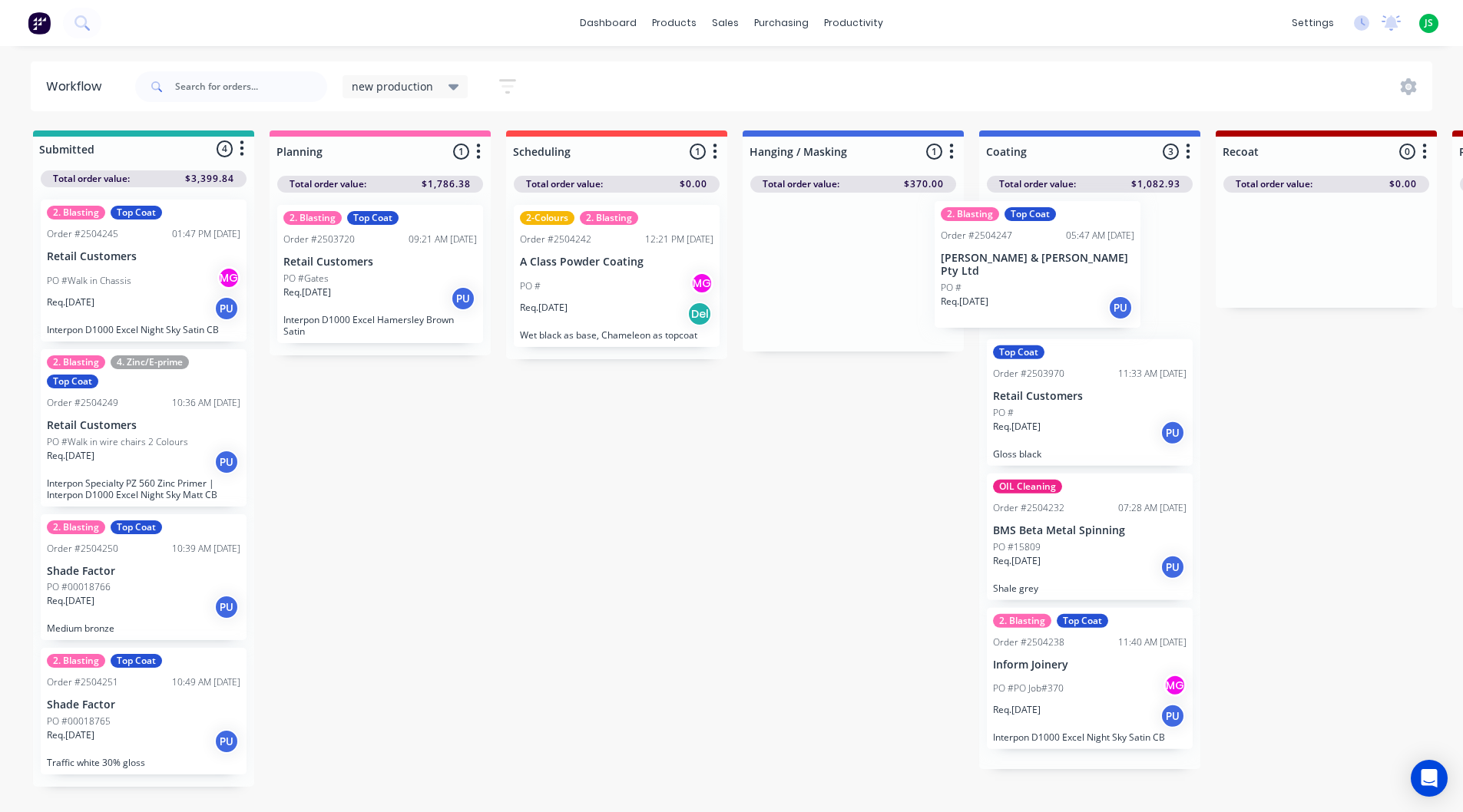
drag, startPoint x: 923, startPoint y: 289, endPoint x: 1023, endPoint y: 283, distance: 100.2
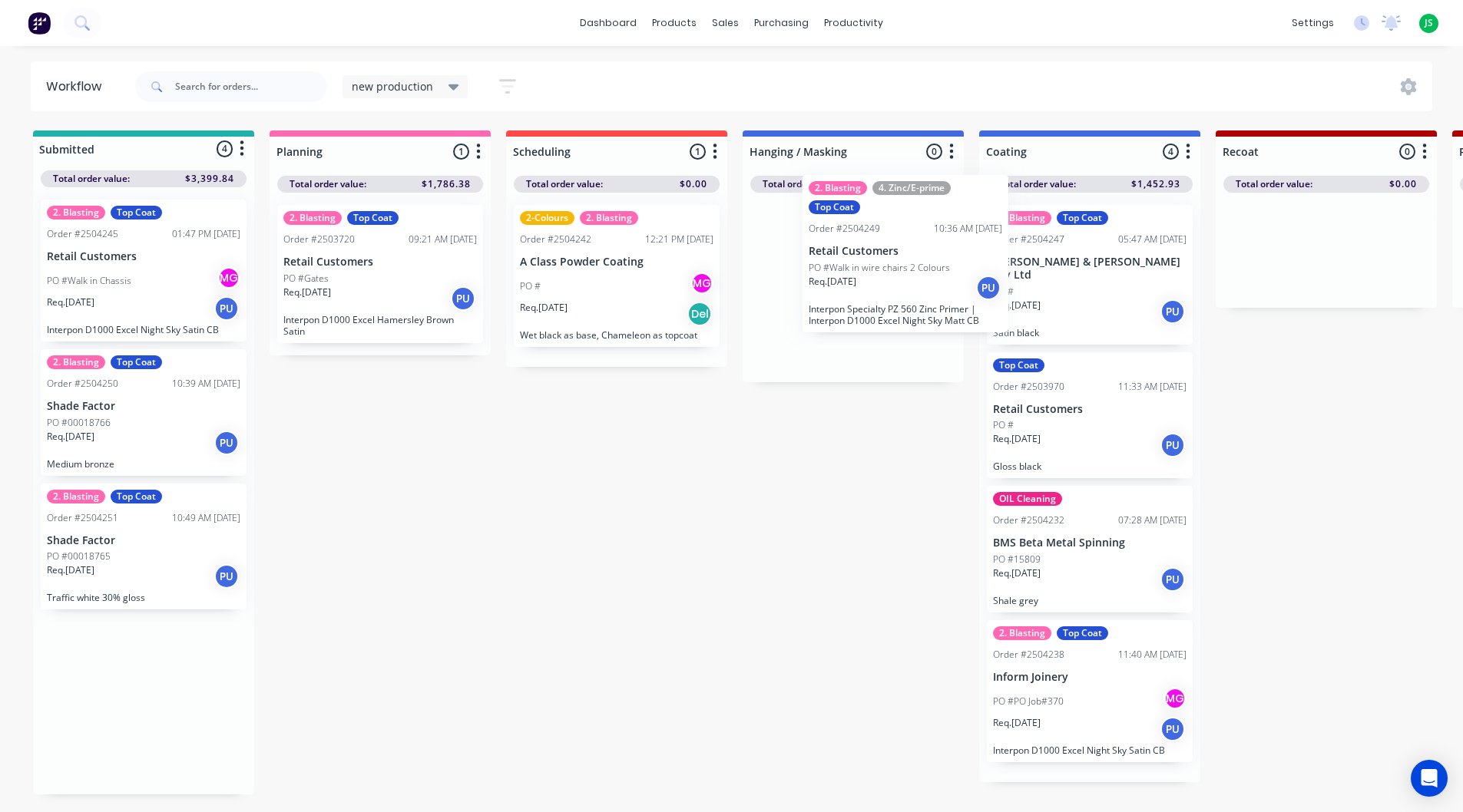
drag, startPoint x: 119, startPoint y: 458, endPoint x: 867, endPoint y: 290, distance: 766.6
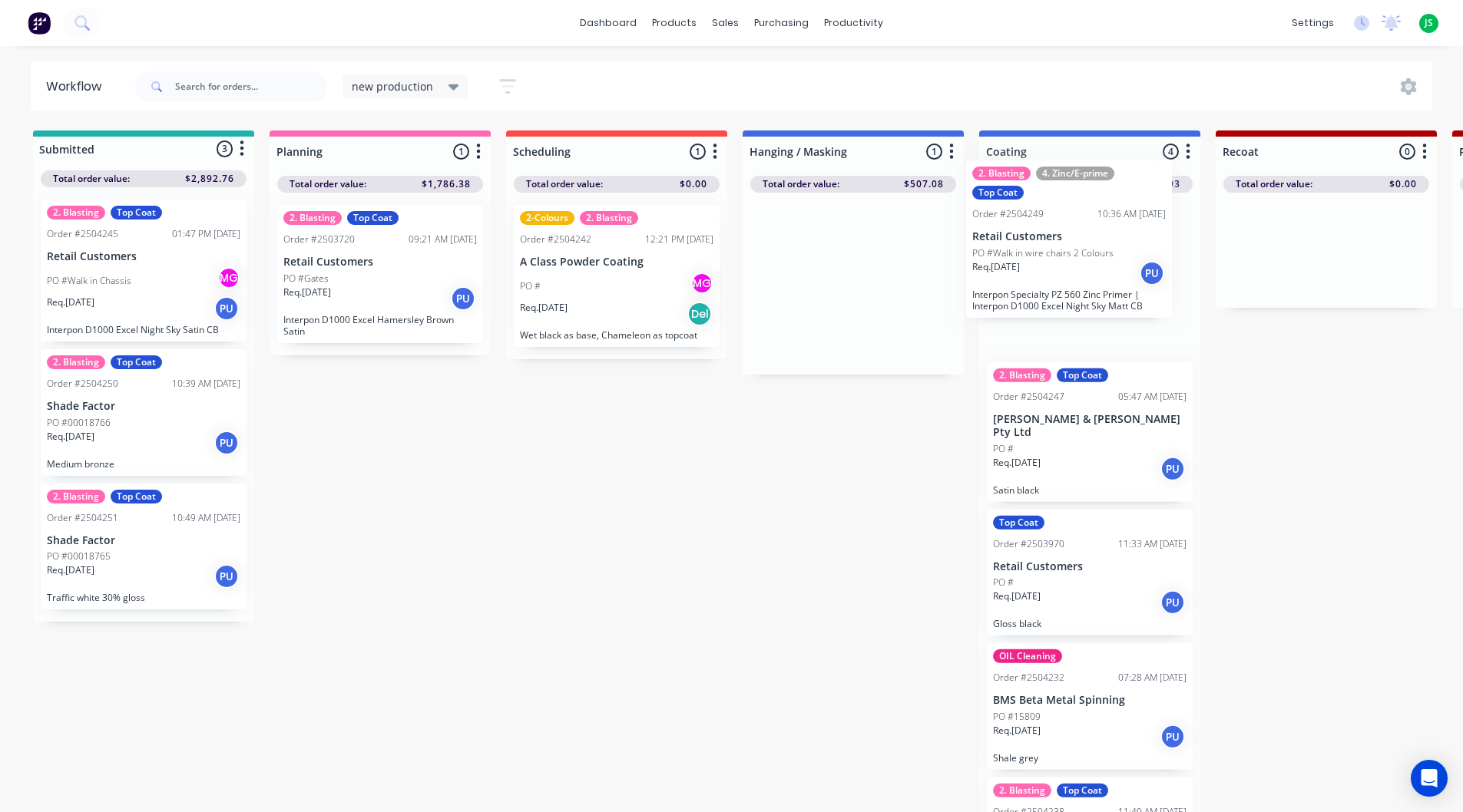
drag, startPoint x: 826, startPoint y: 287, endPoint x: 1025, endPoint y: 258, distance: 201.1
